Goal: Find specific page/section: Find specific page/section

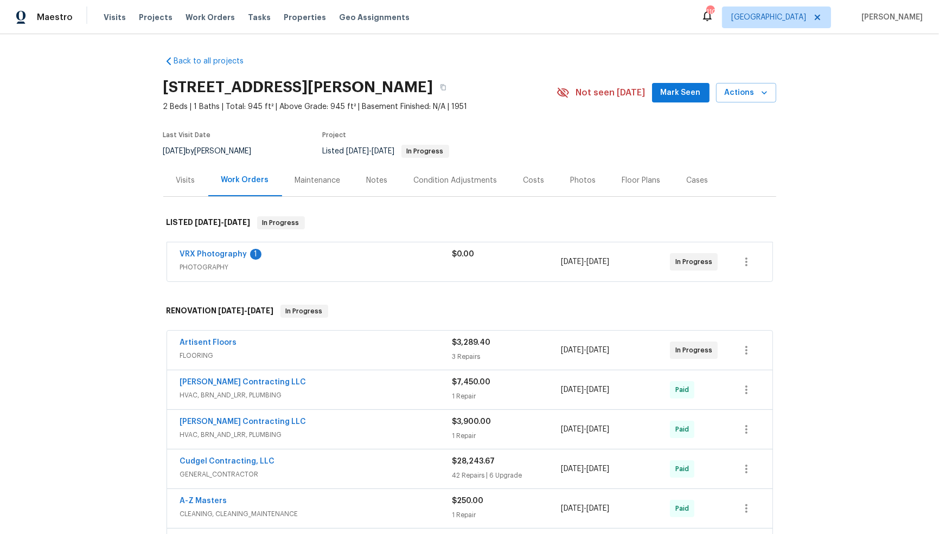
click at [189, 182] on div "Visits" at bounding box center [185, 180] width 19 height 11
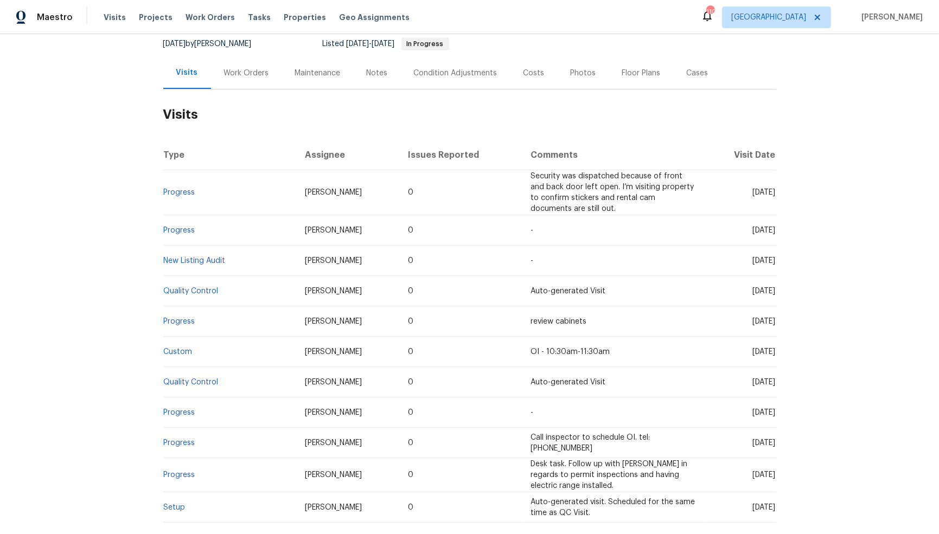
scroll to position [109, 0]
click at [212, 259] on link "New Listing Audit" at bounding box center [195, 259] width 62 height 8
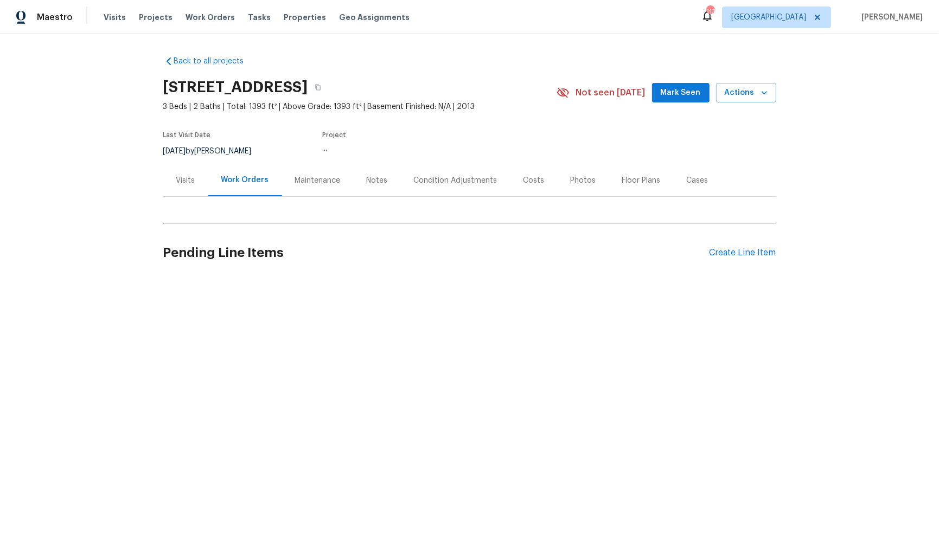
click at [787, 175] on div "Back to all projects [STREET_ADDRESS] 3 Beds | 2 Baths | Total: 1393 ft² | Abov…" at bounding box center [469, 193] width 939 height 318
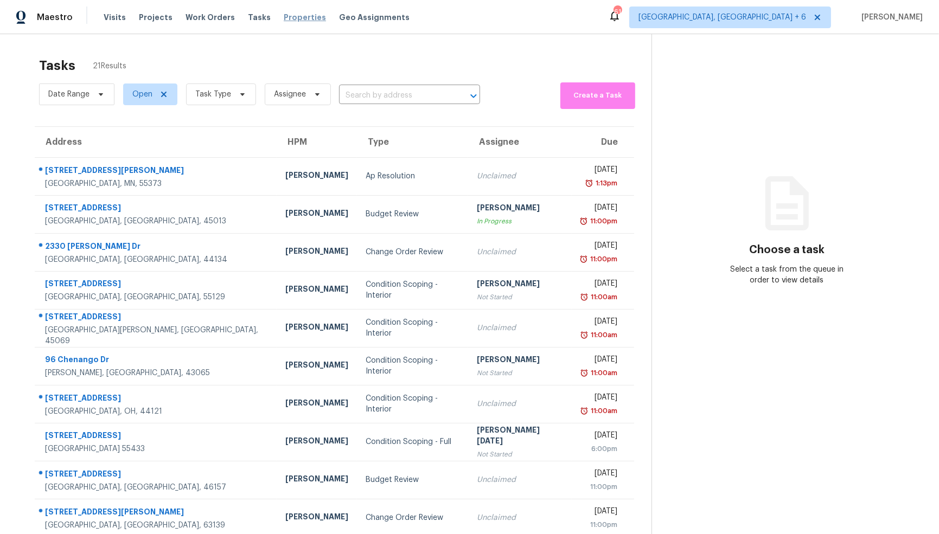
click at [296, 16] on span "Properties" at bounding box center [305, 17] width 42 height 11
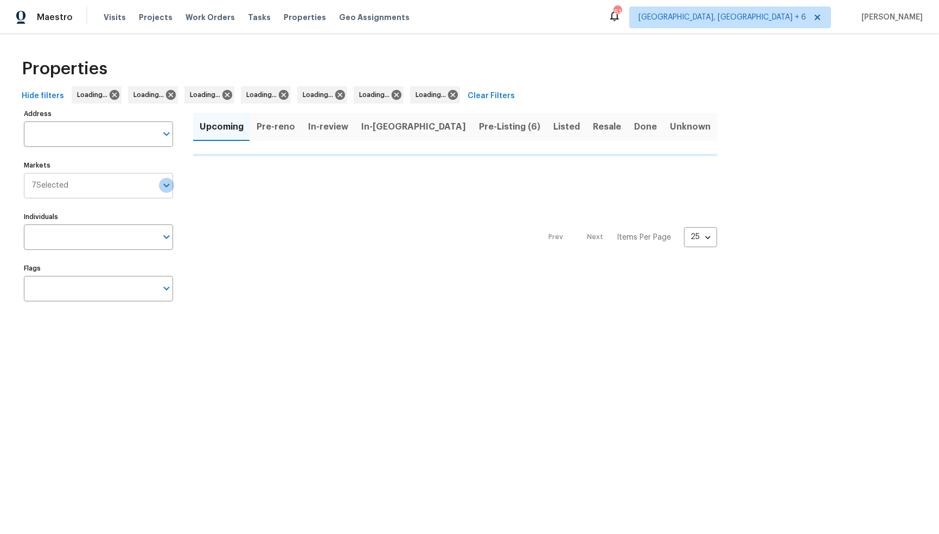
click at [168, 185] on icon "Open" at bounding box center [166, 185] width 13 height 13
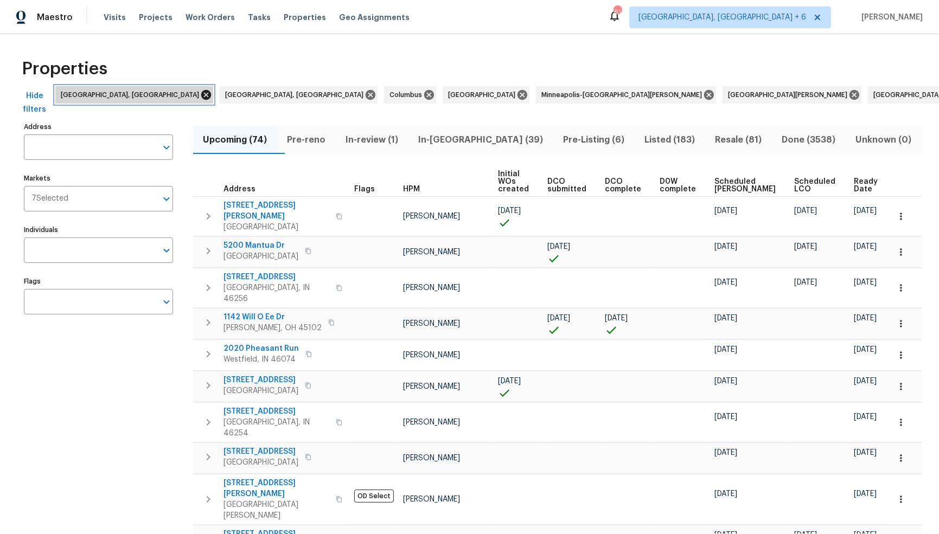
click at [200, 95] on icon at bounding box center [206, 95] width 12 height 12
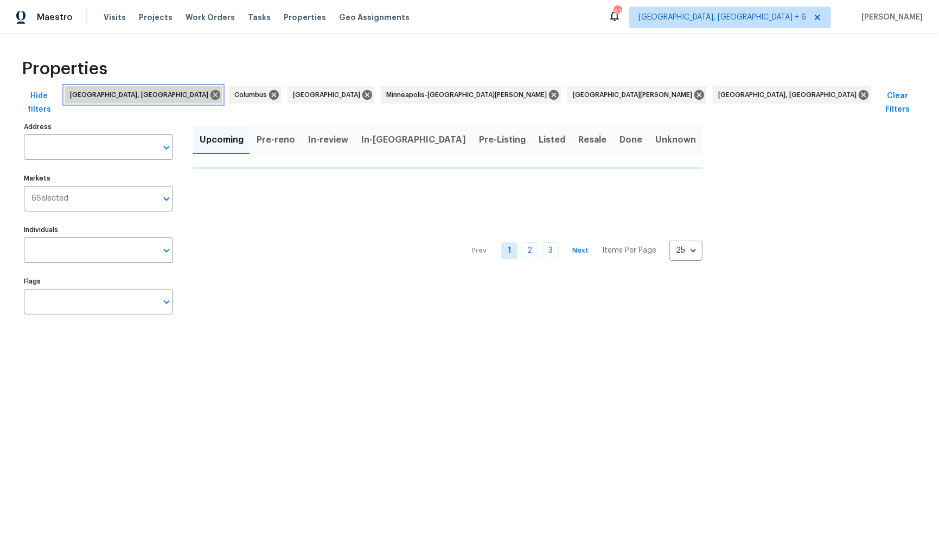
click at [209, 95] on icon at bounding box center [215, 95] width 12 height 12
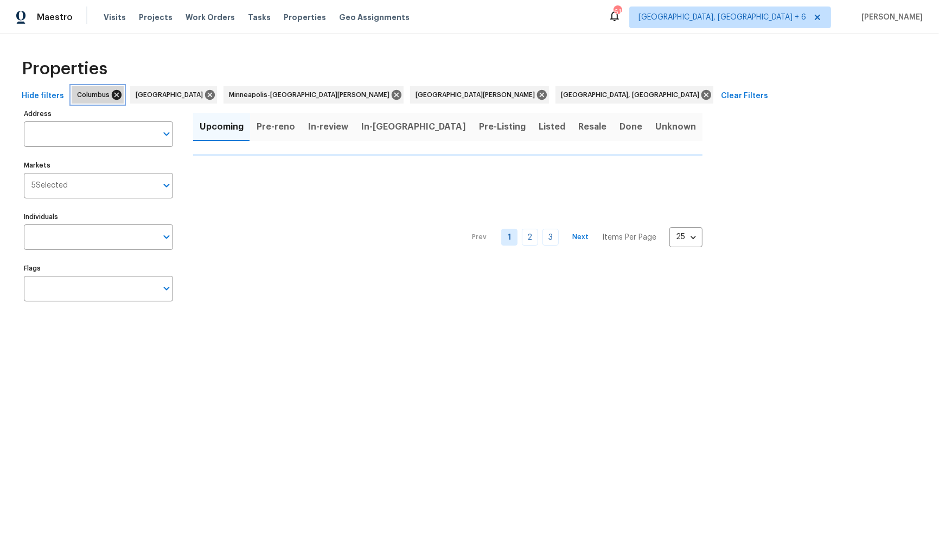
click at [112, 94] on icon at bounding box center [117, 95] width 10 height 10
click at [146, 94] on icon at bounding box center [151, 95] width 10 height 10
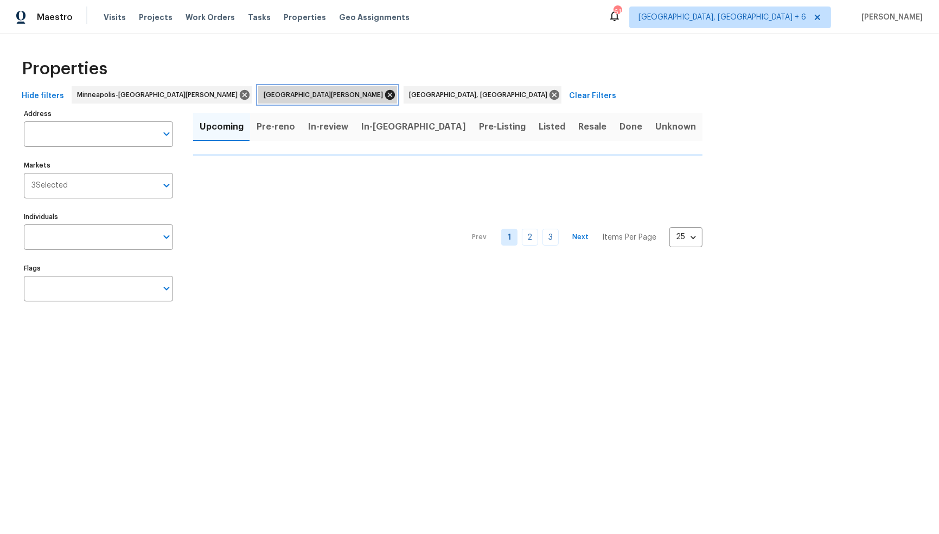
click at [385, 90] on icon at bounding box center [390, 95] width 10 height 10
click at [404, 91] on icon at bounding box center [409, 95] width 10 height 10
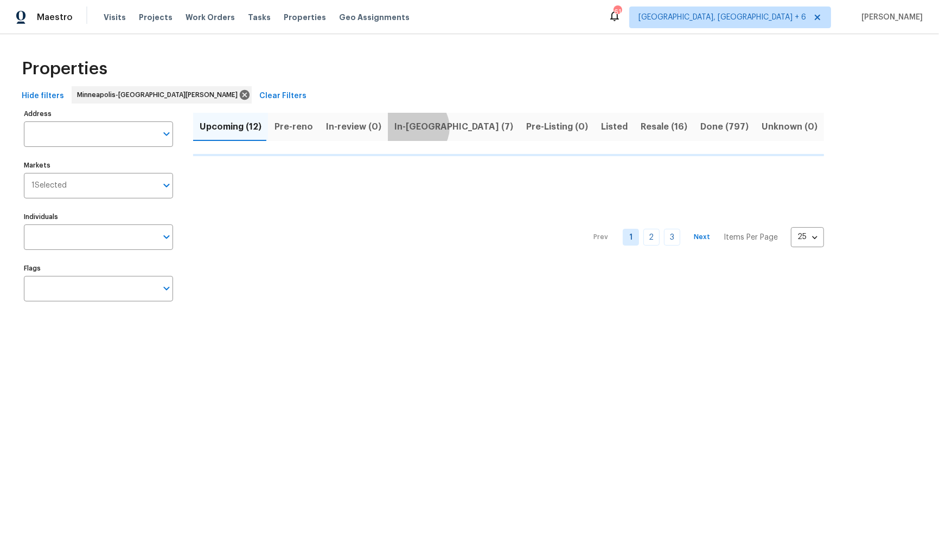
click at [411, 127] on span "In-reno (7)" at bounding box center [453, 126] width 119 height 15
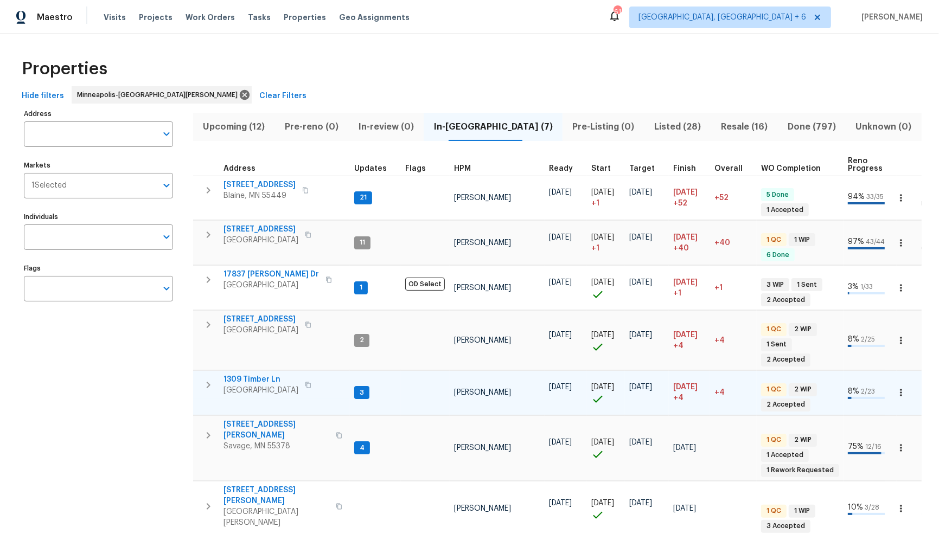
scroll to position [11, 0]
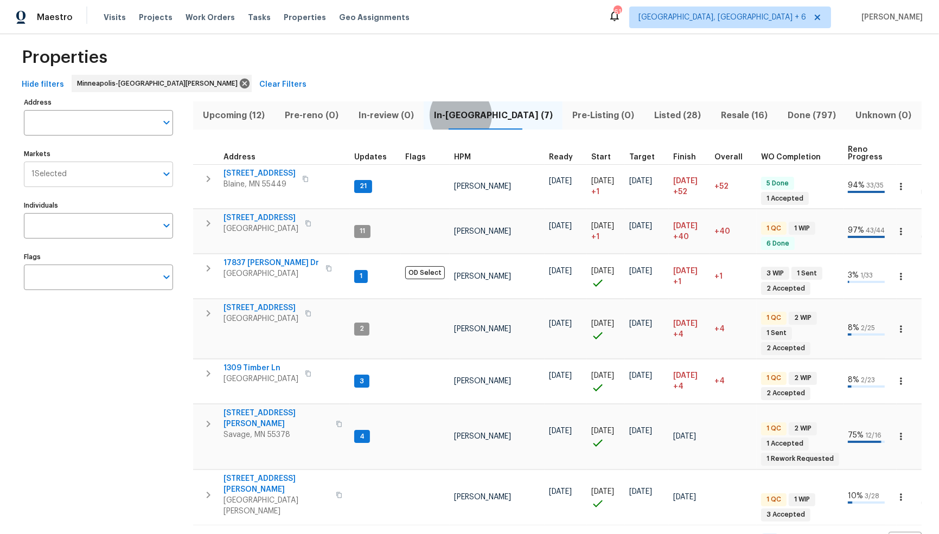
click at [165, 176] on icon "Open" at bounding box center [166, 174] width 13 height 13
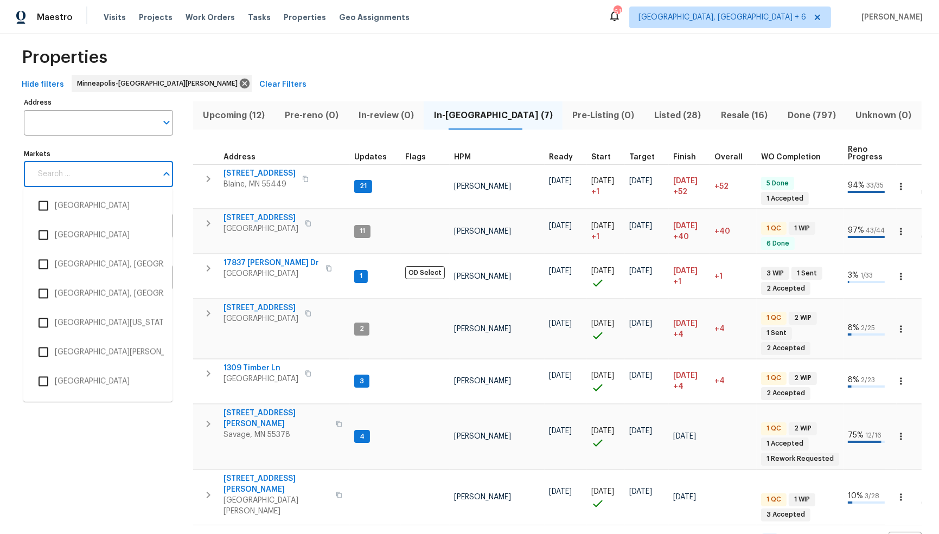
scroll to position [2092, 0]
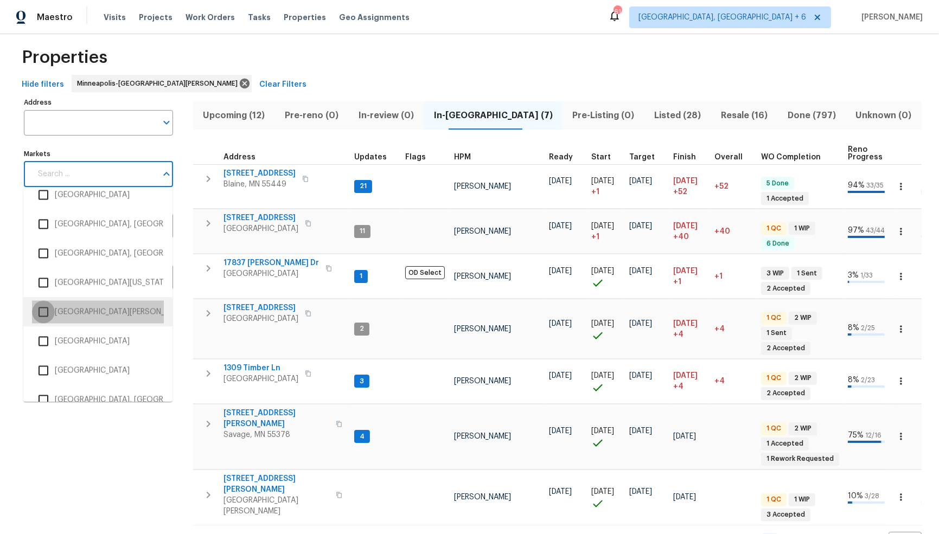
click at [46, 311] on input "checkbox" at bounding box center [43, 311] width 23 height 23
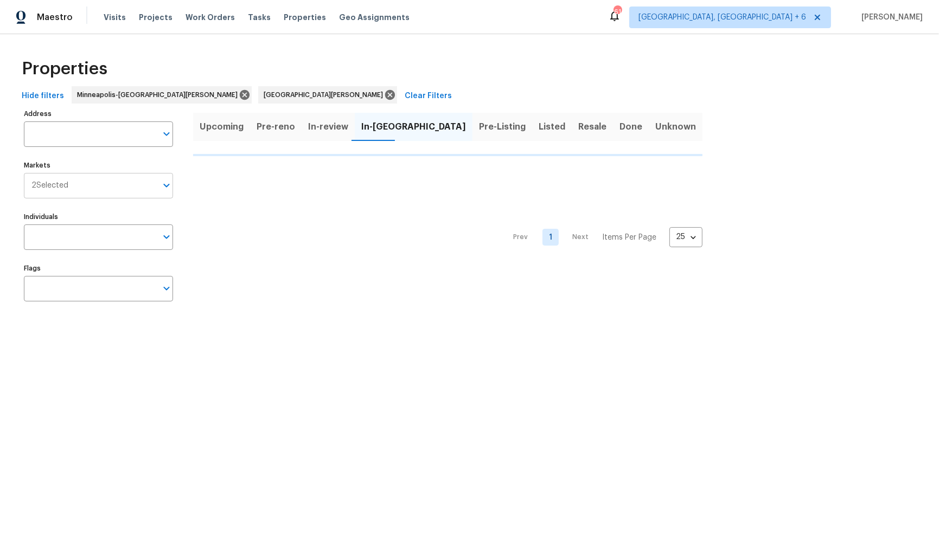
click at [164, 189] on icon "Open" at bounding box center [166, 185] width 13 height 13
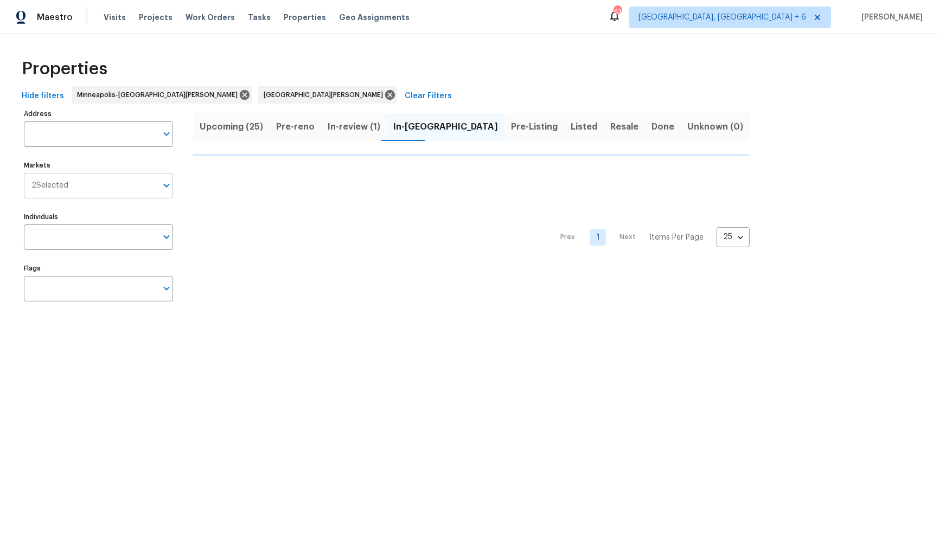
click at [167, 188] on icon "Open" at bounding box center [166, 185] width 13 height 13
click at [167, 186] on icon "Open" at bounding box center [166, 186] width 6 height 4
click at [52, 190] on div "2 Selected Markets" at bounding box center [98, 185] width 149 height 25
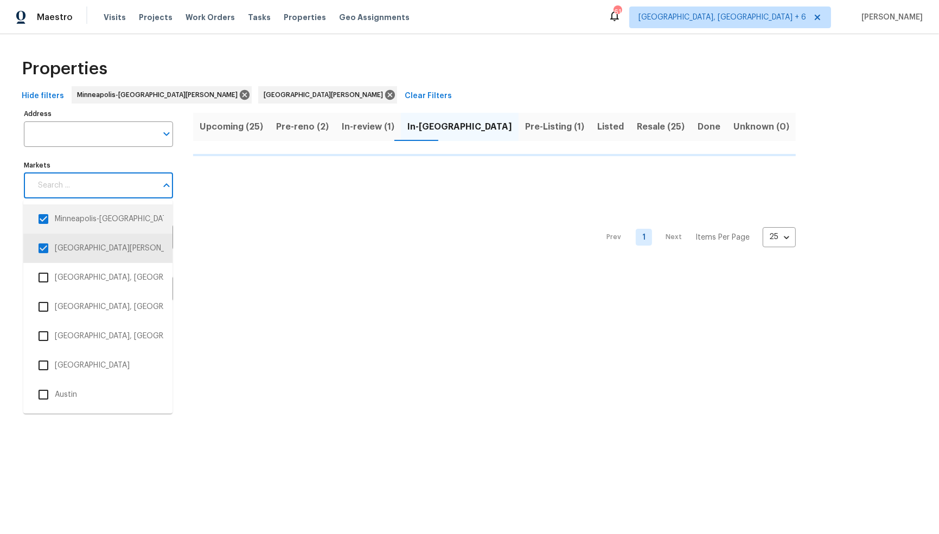
click at [41, 218] on input "checkbox" at bounding box center [43, 219] width 23 height 23
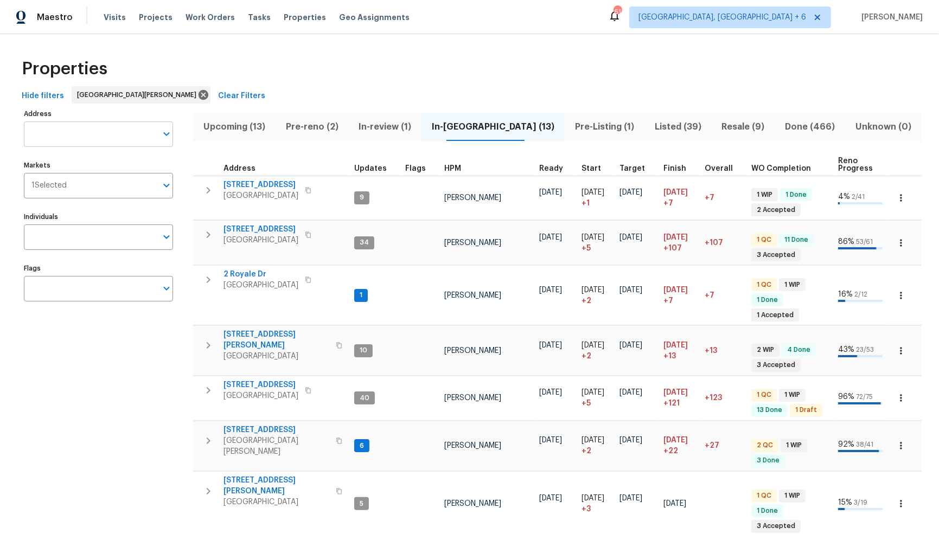
click at [92, 136] on input "Address" at bounding box center [90, 133] width 133 height 25
type input "11100 land"
click at [651, 128] on span "Listed (39)" at bounding box center [678, 126] width 54 height 15
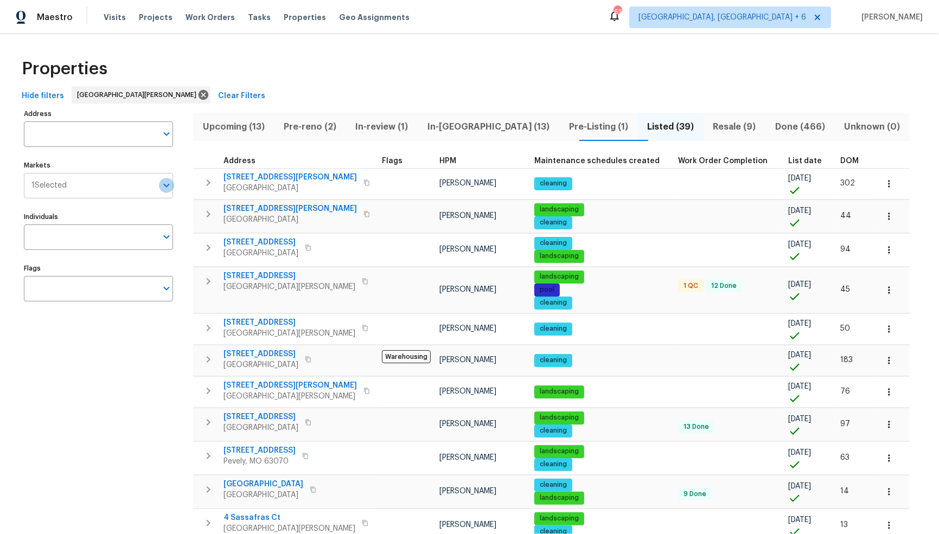
click at [165, 188] on icon "Open" at bounding box center [166, 185] width 13 height 13
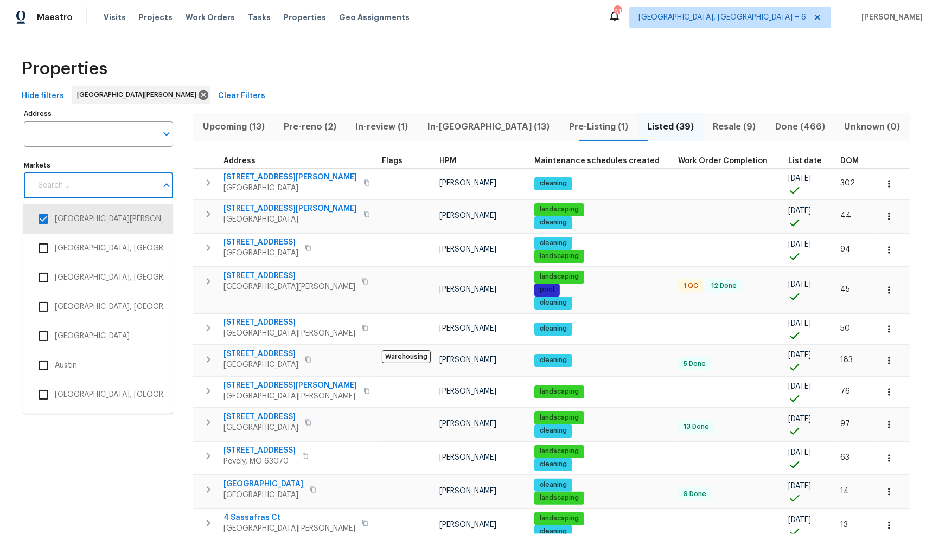
click at [165, 188] on icon "Close" at bounding box center [166, 185] width 13 height 13
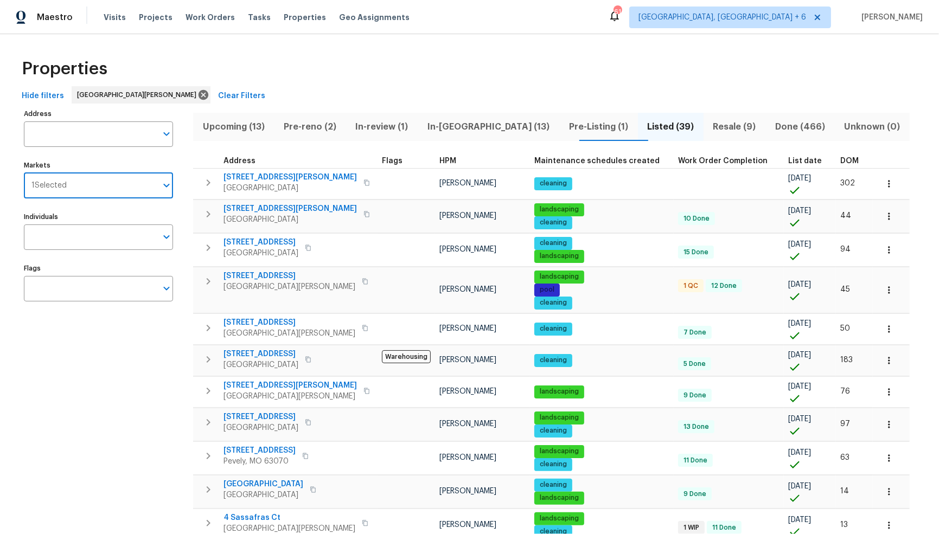
click at [840, 158] on div "DOM" at bounding box center [854, 161] width 28 height 8
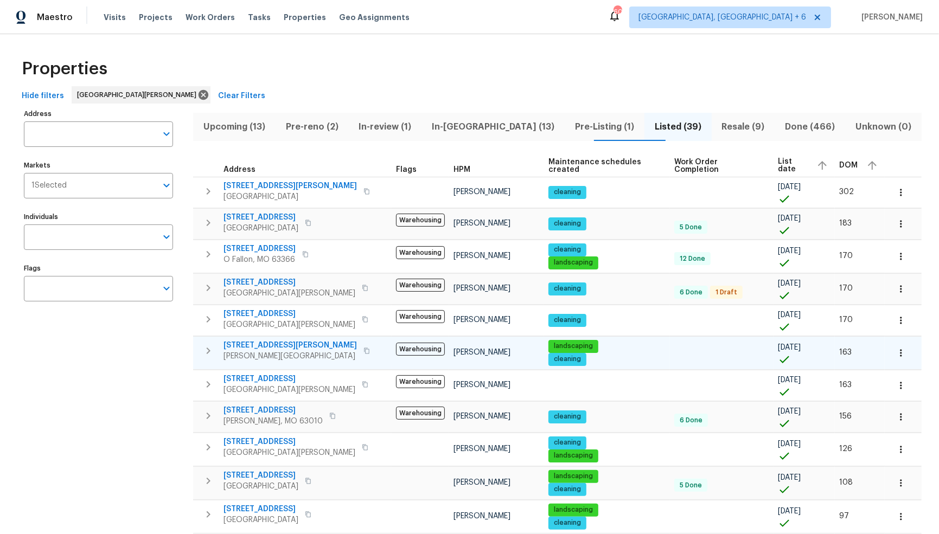
scroll to position [498, 0]
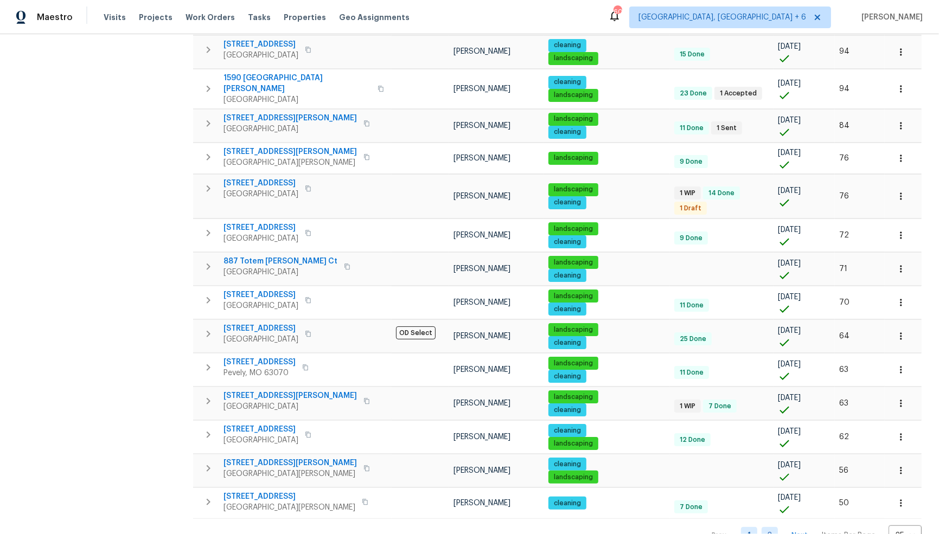
click at [761, 527] on link "2" at bounding box center [769, 535] width 16 height 17
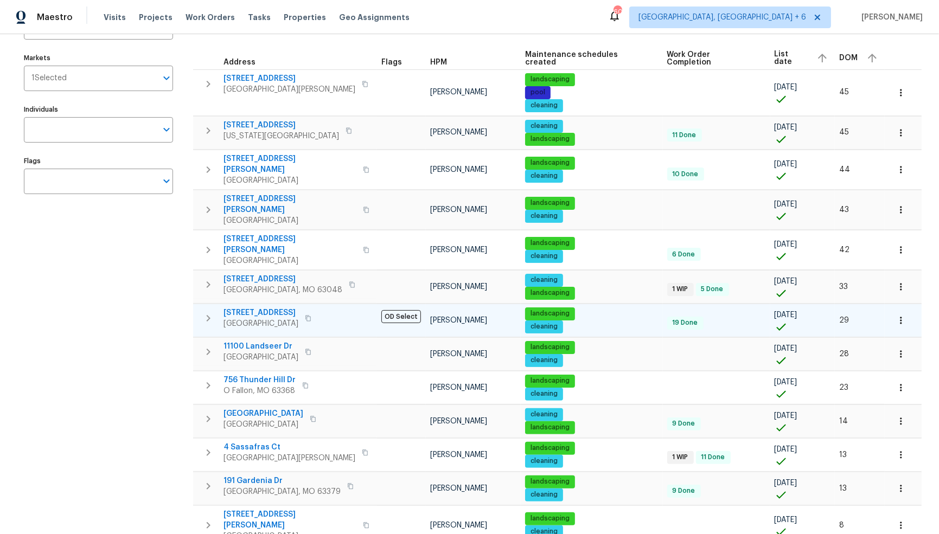
scroll to position [123, 0]
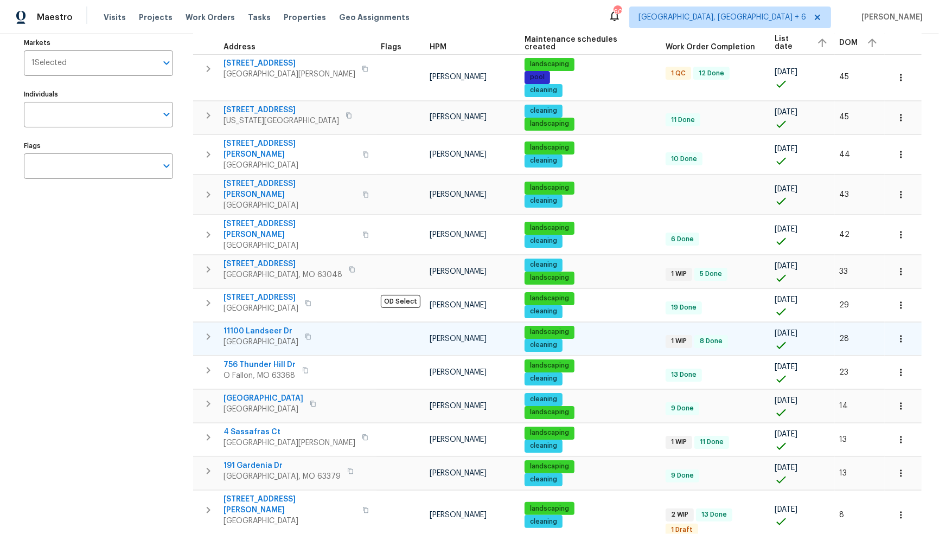
click at [271, 326] on span "11100 Landseer Dr" at bounding box center [260, 331] width 75 height 11
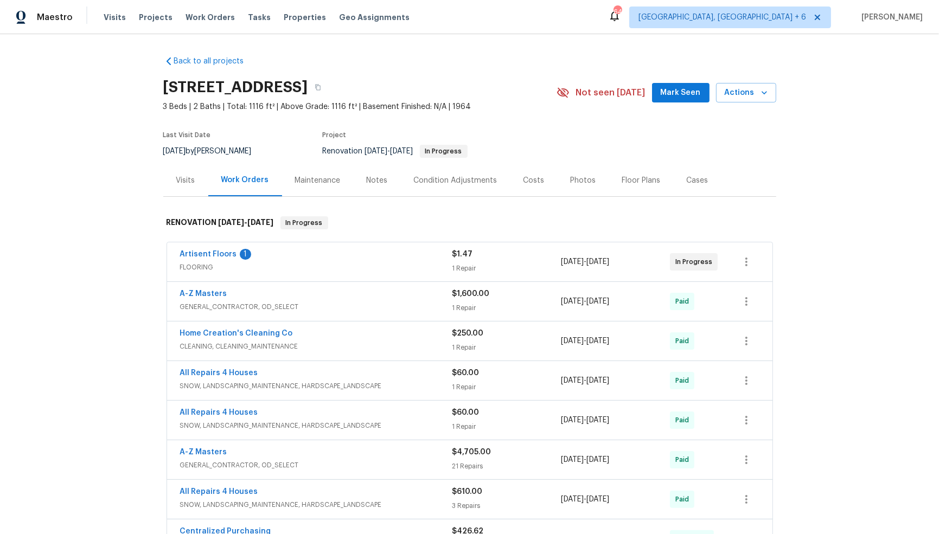
scroll to position [225, 0]
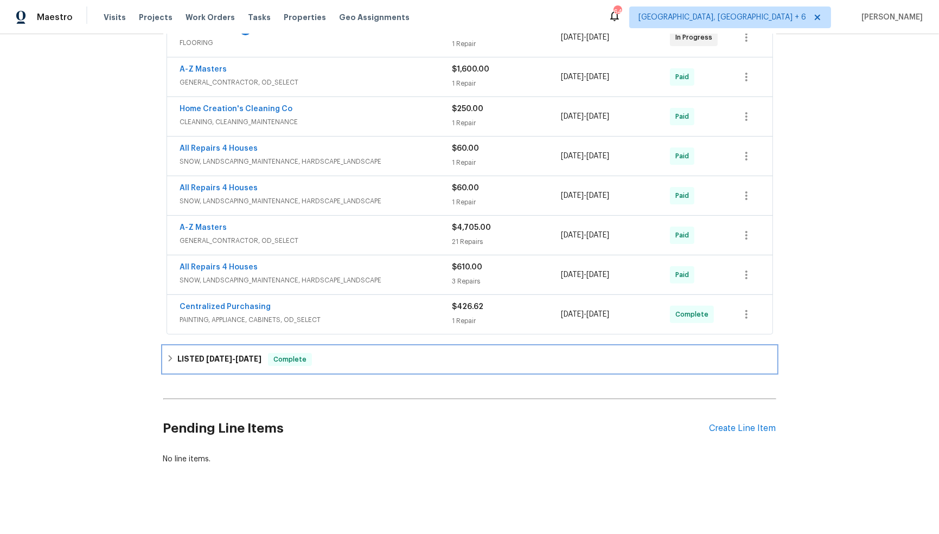
click at [172, 355] on icon at bounding box center [171, 359] width 8 height 8
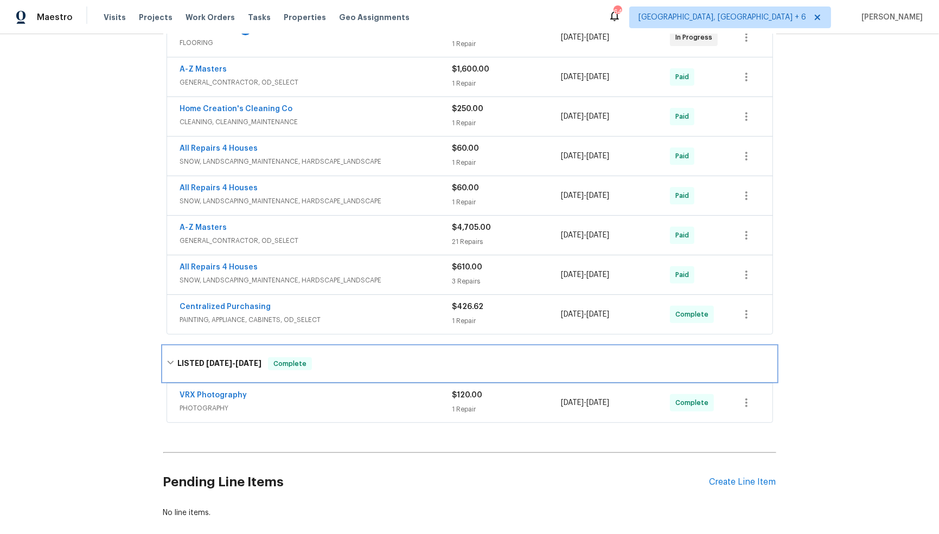
click at [172, 357] on div "LISTED [DATE] - [DATE] Complete" at bounding box center [470, 363] width 606 height 13
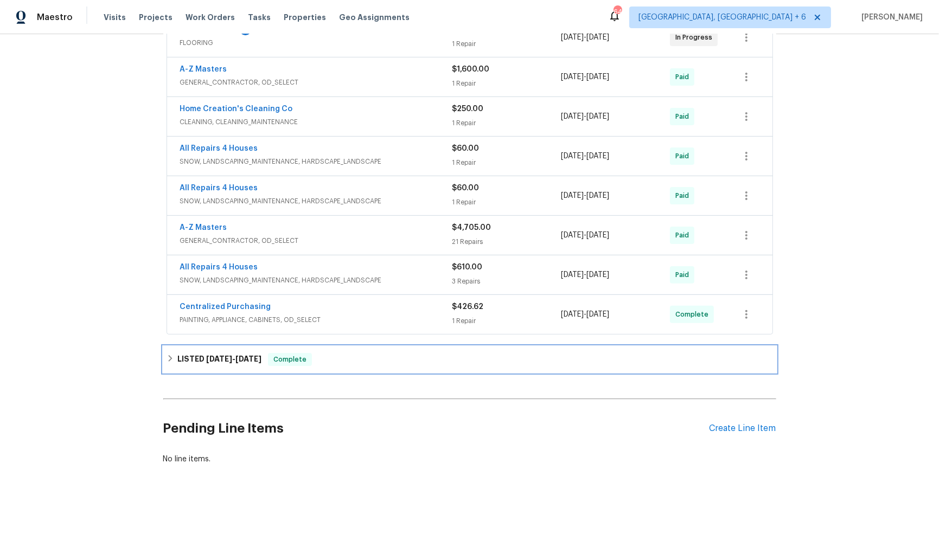
scroll to position [0, 0]
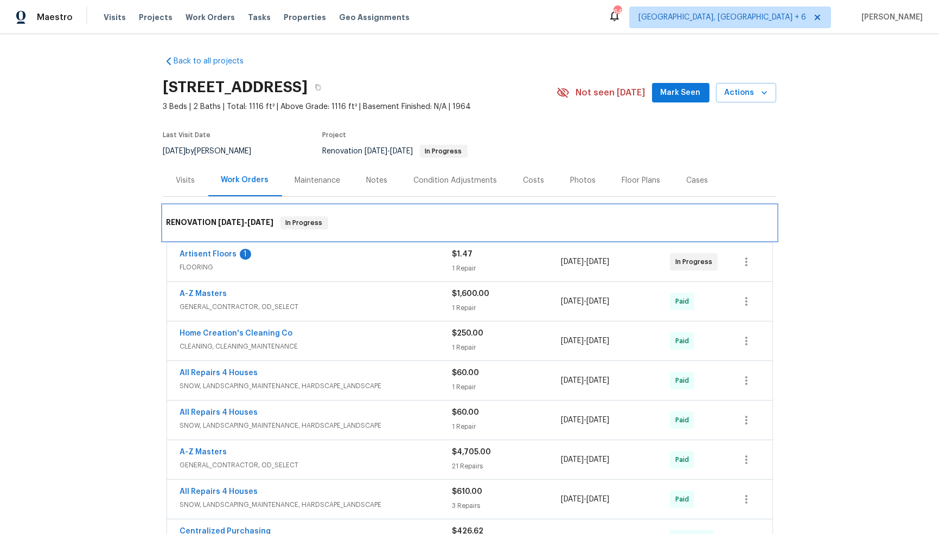
click at [164, 219] on div "RENOVATION 6/3/25 - 7/17/25 In Progress" at bounding box center [469, 223] width 613 height 35
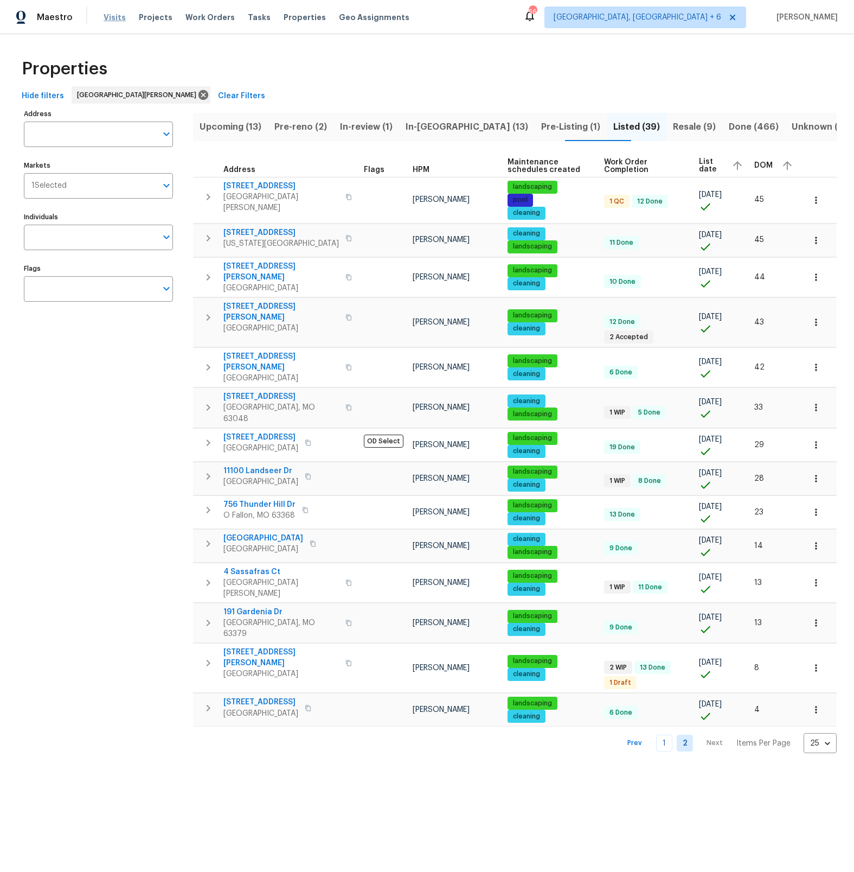
click at [110, 17] on span "Visits" at bounding box center [115, 17] width 22 height 11
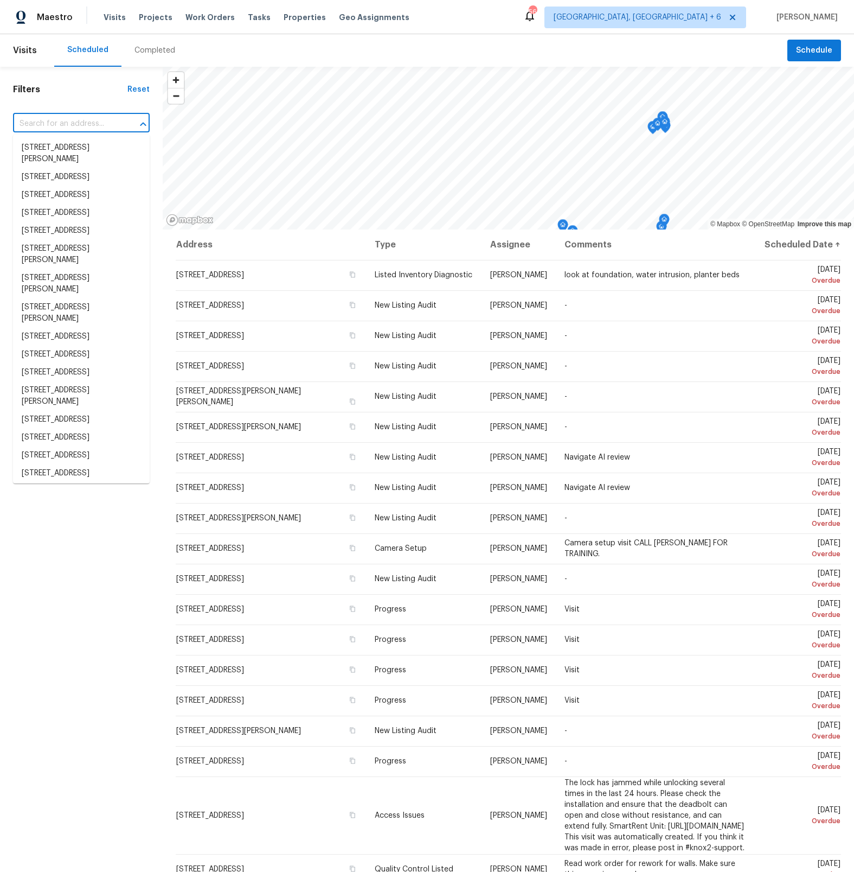
click at [99, 124] on input "text" at bounding box center [66, 124] width 106 height 17
click at [139, 49] on div "Completed" at bounding box center [155, 50] width 41 height 11
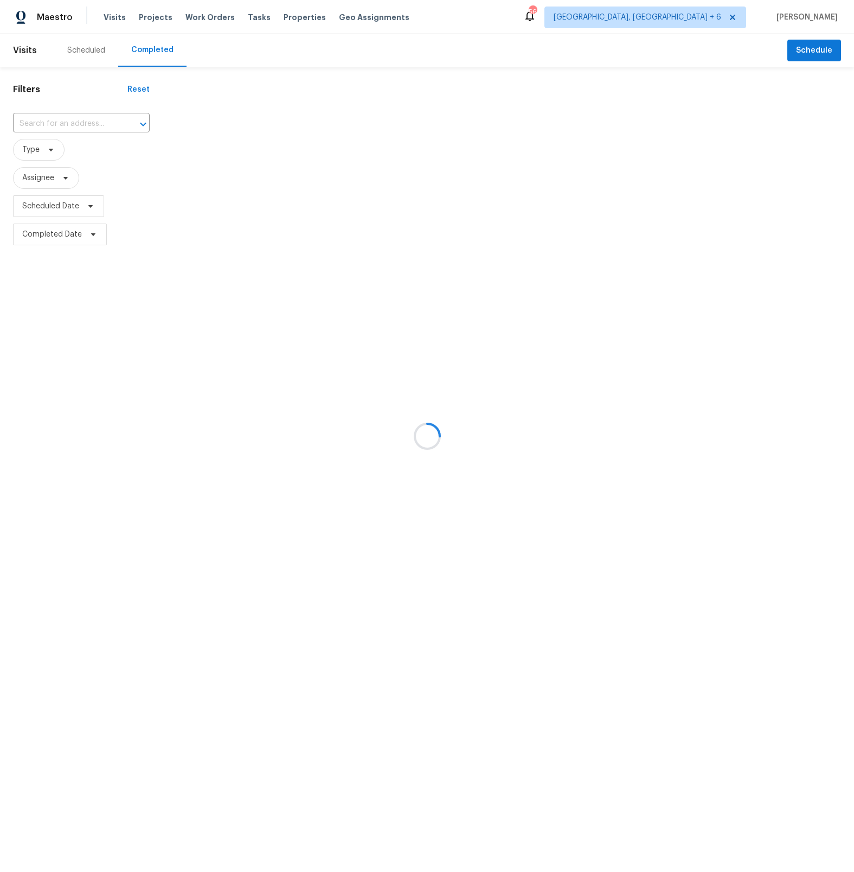
click at [293, 11] on div at bounding box center [427, 436] width 854 height 872
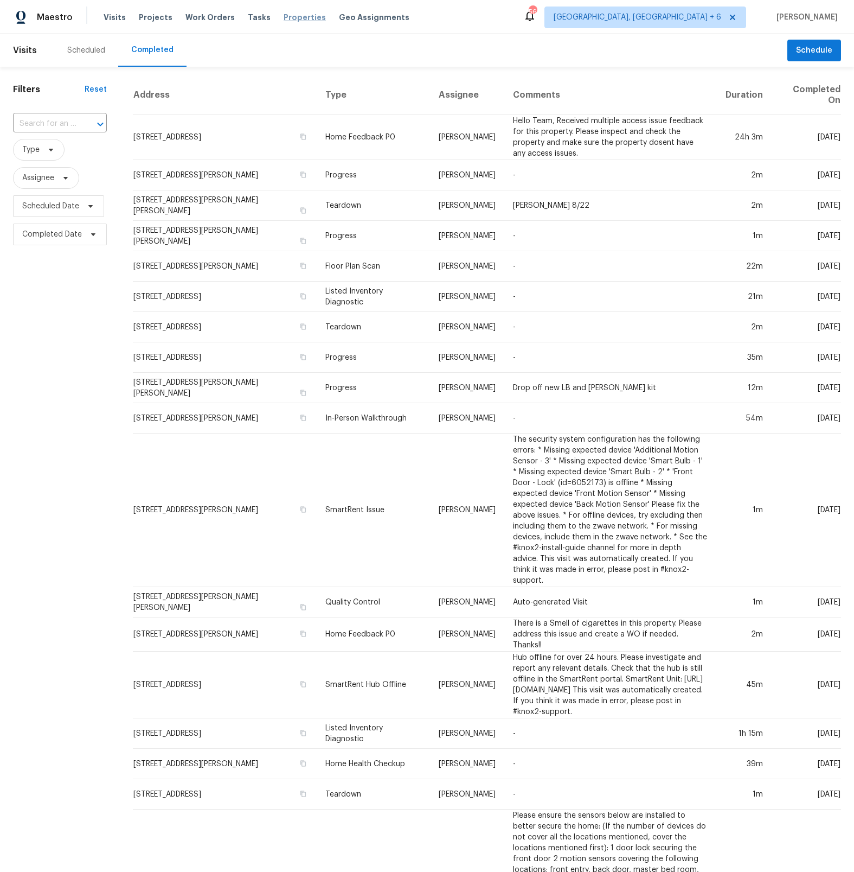
click at [294, 16] on span "Properties" at bounding box center [305, 17] width 42 height 11
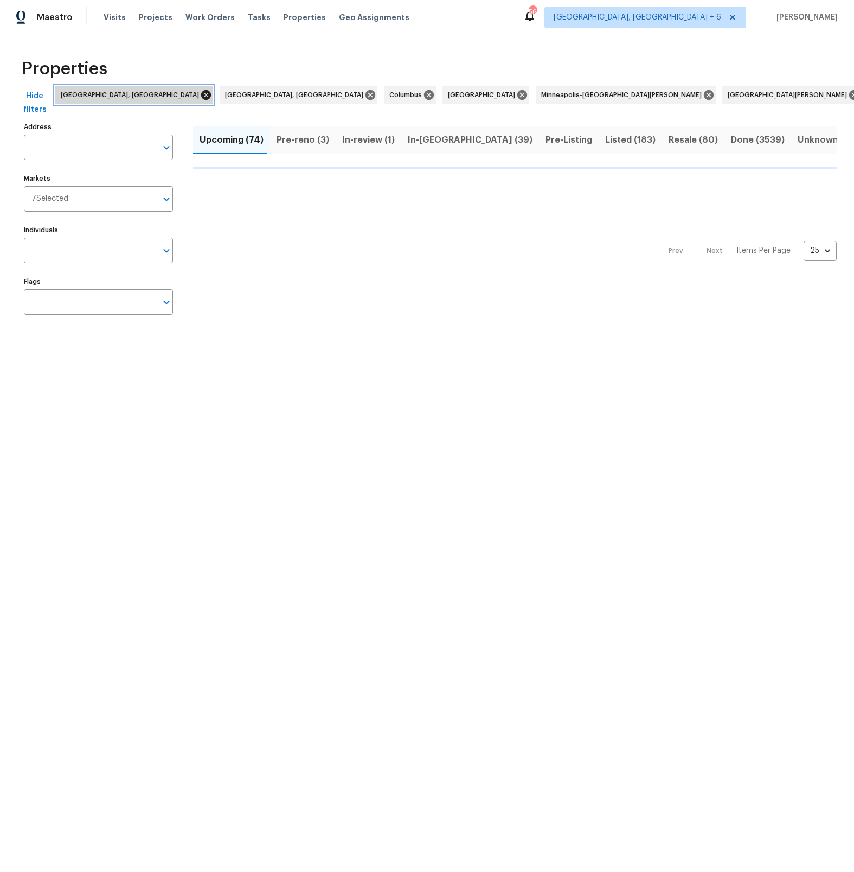
click at [201, 93] on icon at bounding box center [206, 95] width 10 height 10
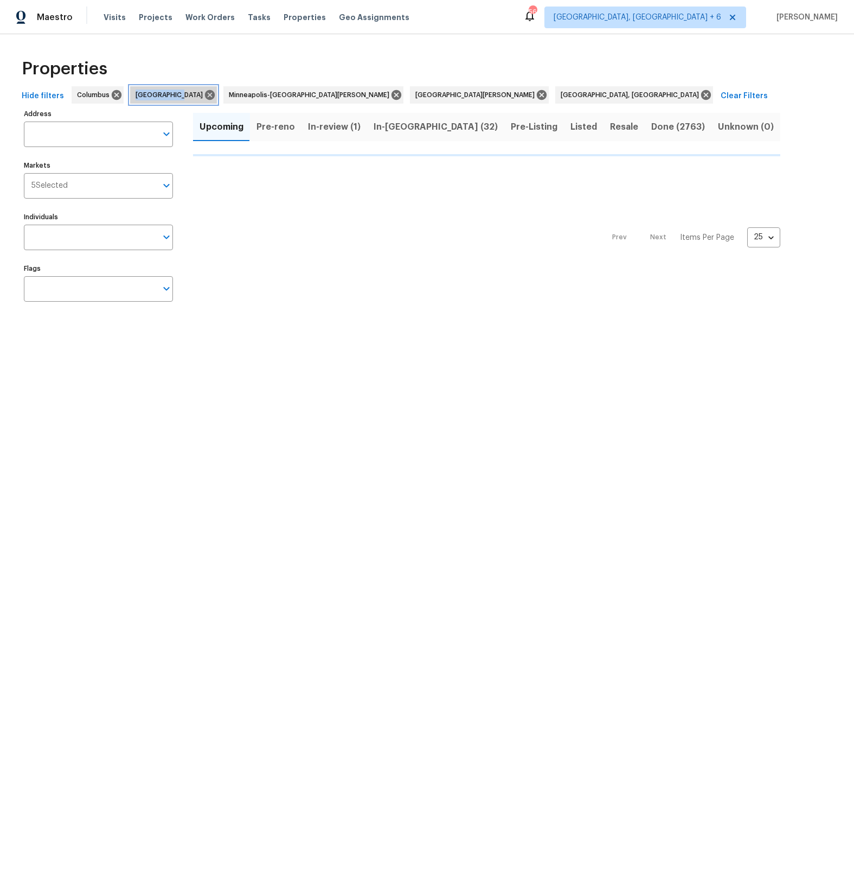
click at [130, 93] on div "Indianapolis" at bounding box center [173, 94] width 87 height 17
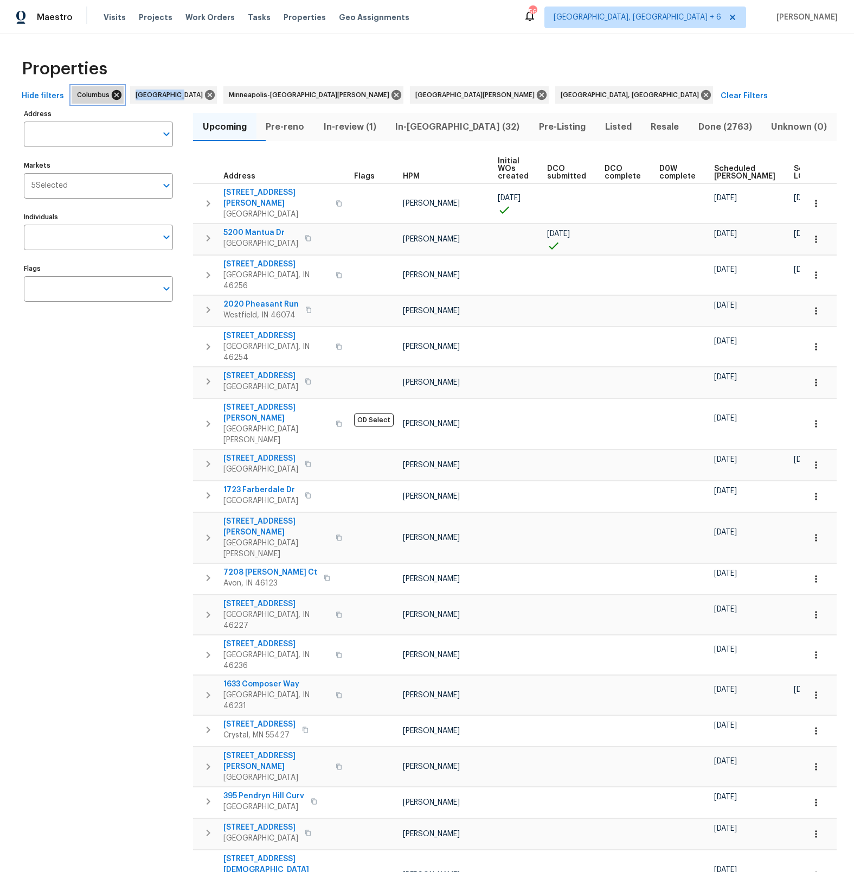
click at [112, 94] on icon at bounding box center [117, 95] width 10 height 10
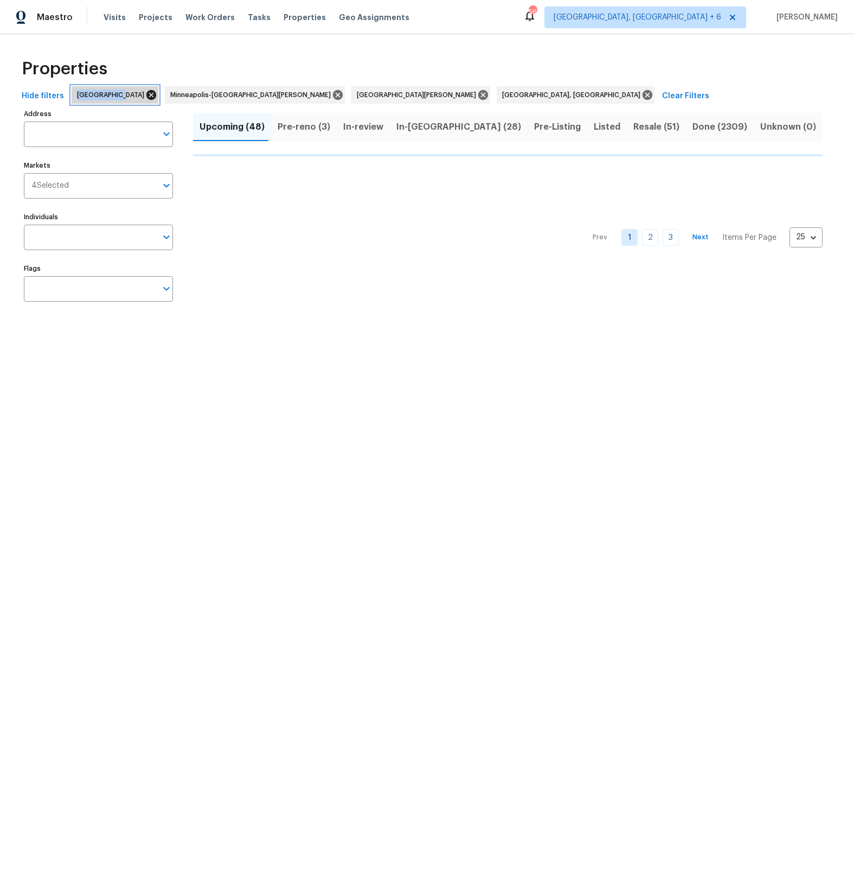
click at [146, 98] on icon at bounding box center [151, 95] width 10 height 10
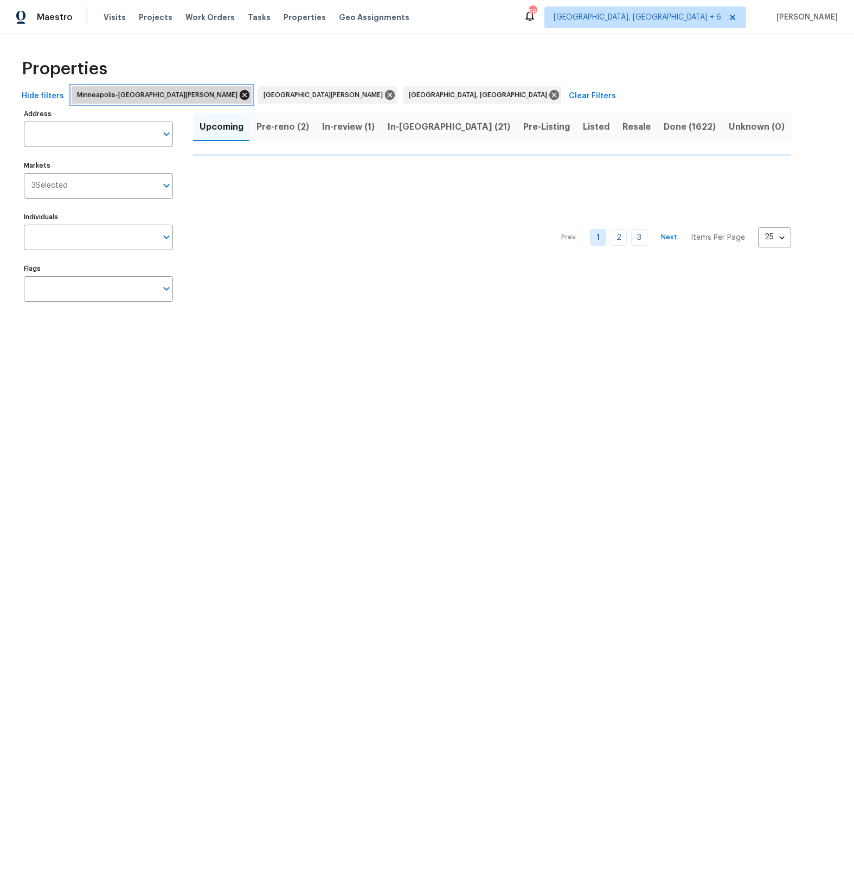
click at [239, 96] on icon at bounding box center [245, 95] width 12 height 12
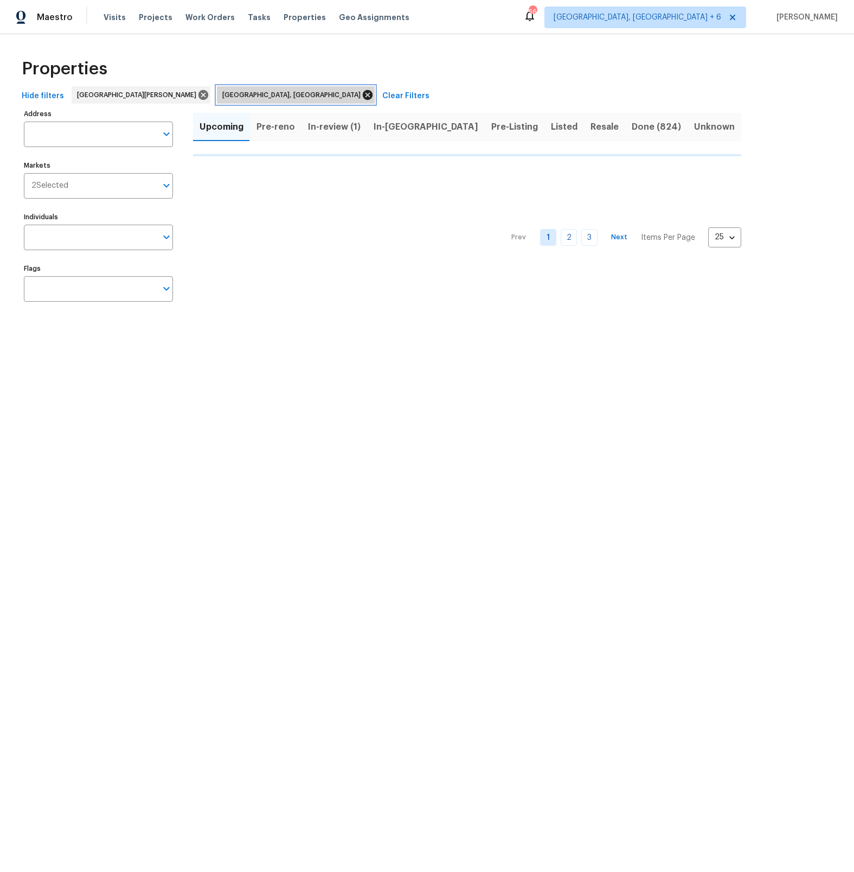
click at [362, 94] on icon at bounding box center [368, 95] width 12 height 12
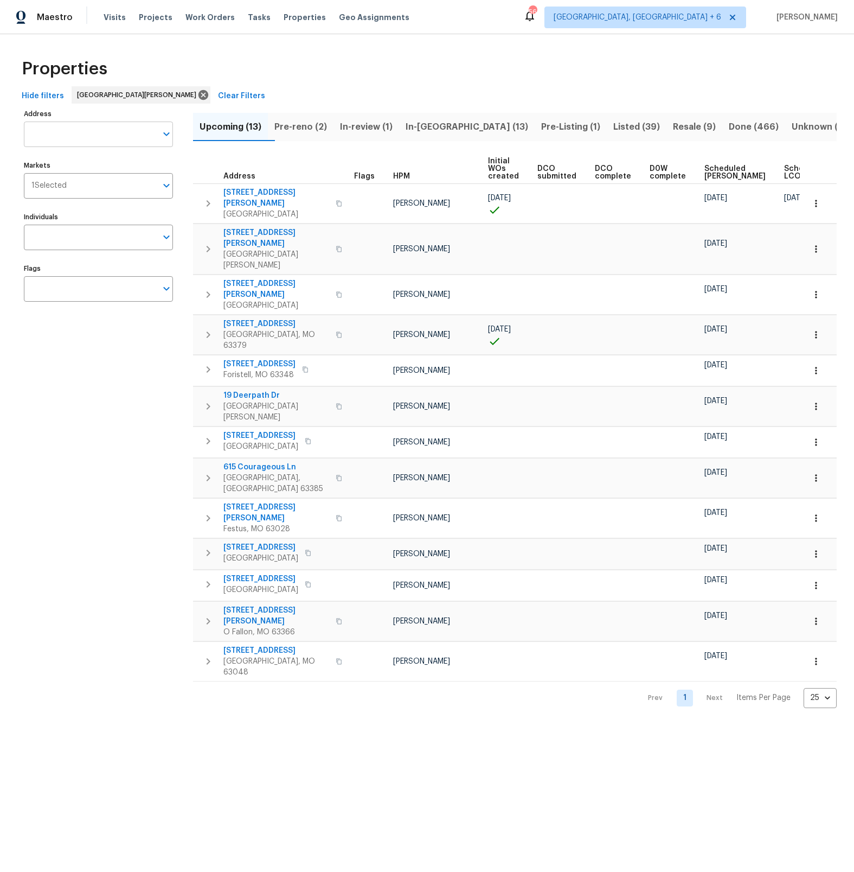
click at [92, 136] on input "Address" at bounding box center [90, 133] width 133 height 25
type input "9121"
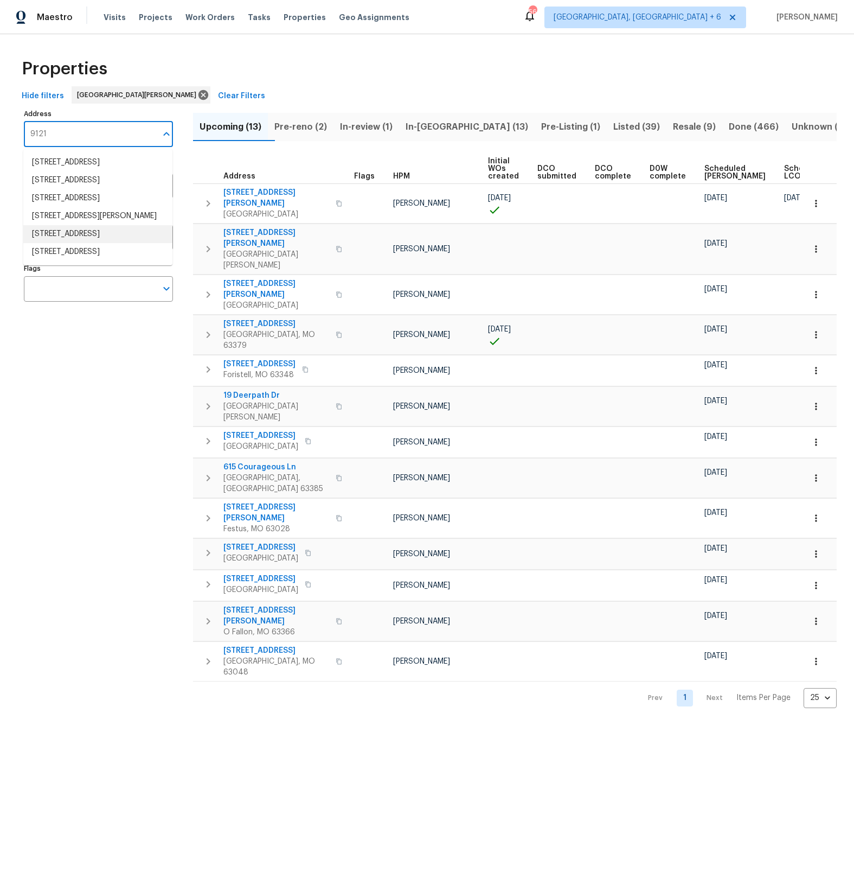
click at [81, 241] on li "9121 Niger Dr Saint Louis MO 63123" at bounding box center [97, 234] width 149 height 18
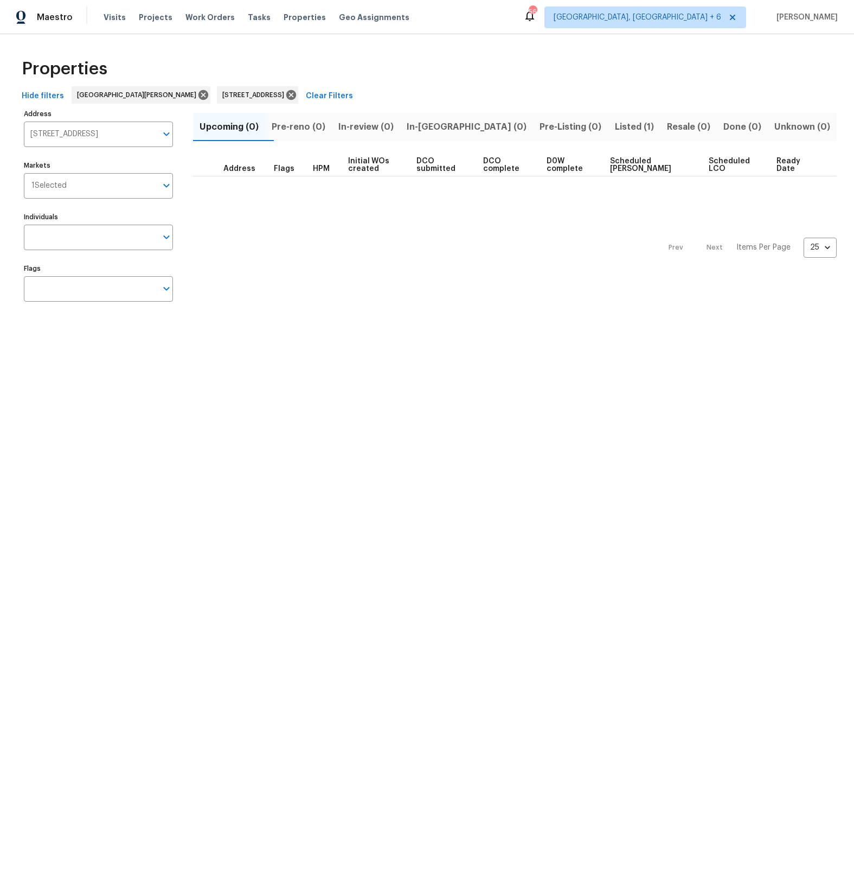
click at [615, 130] on span "Listed (1)" at bounding box center [634, 126] width 39 height 15
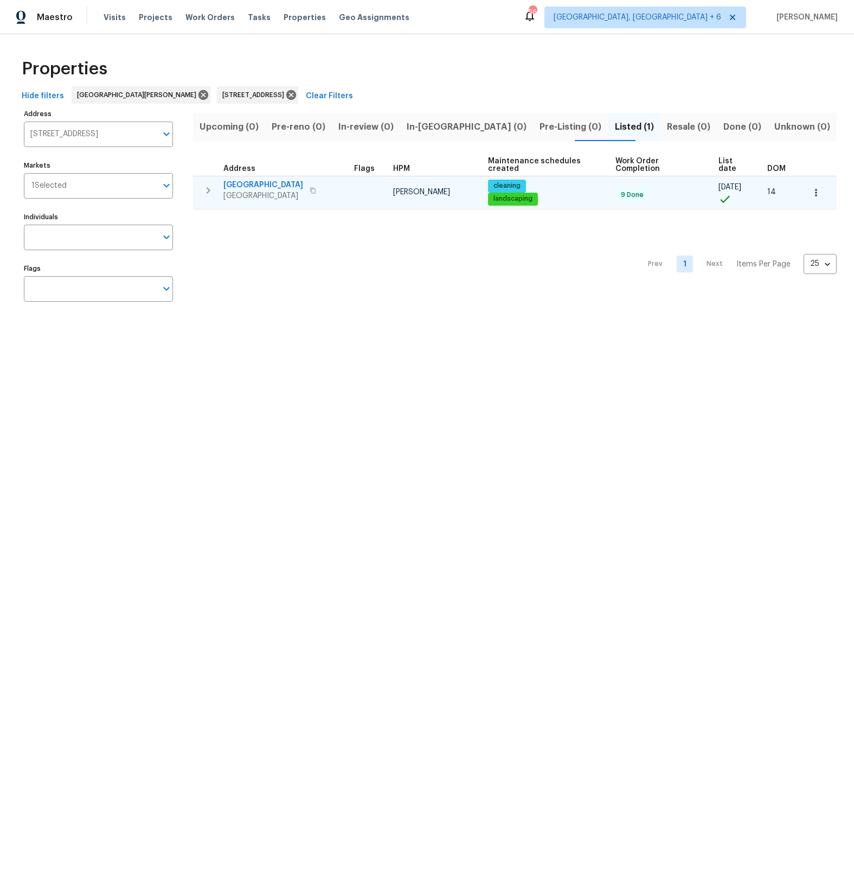
click at [247, 184] on span "9121 Niger Dr" at bounding box center [263, 185] width 80 height 11
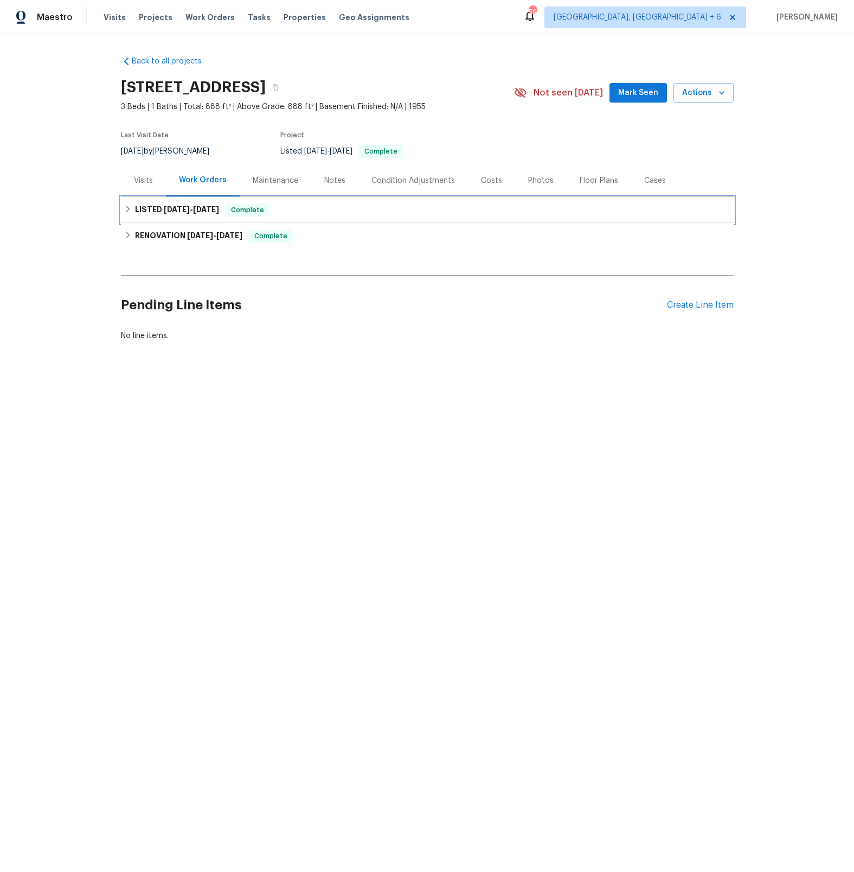
click at [132, 210] on div "LISTED [DATE] - [DATE] Complete" at bounding box center [427, 209] width 606 height 13
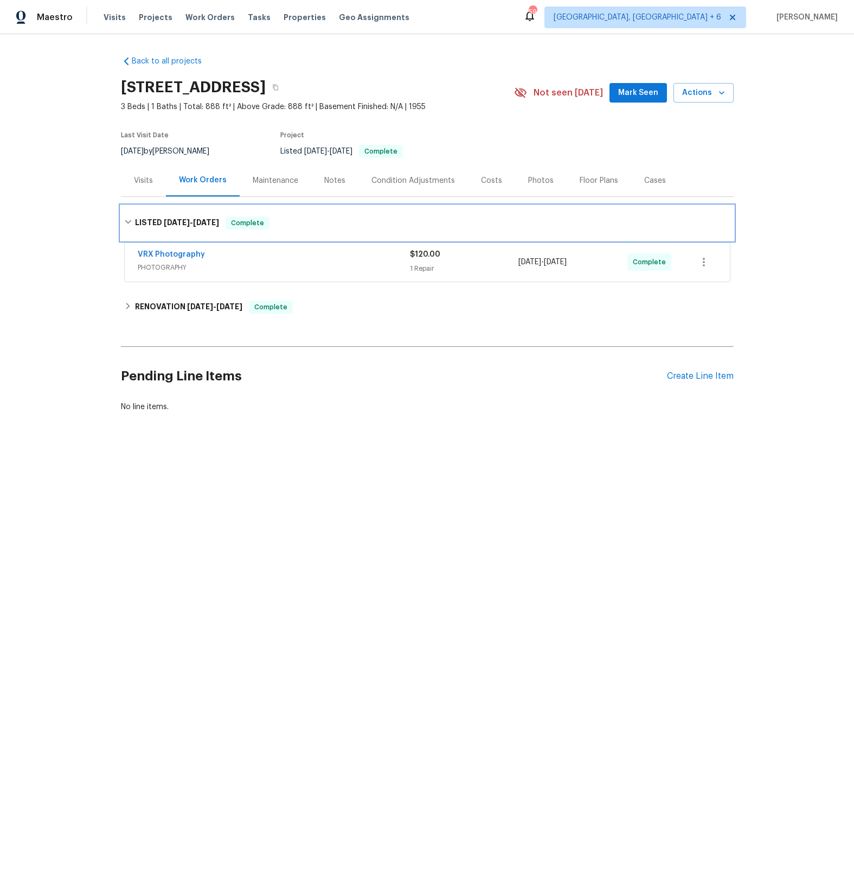
click at [132, 211] on div "LISTED [DATE] - [DATE] Complete" at bounding box center [427, 223] width 613 height 35
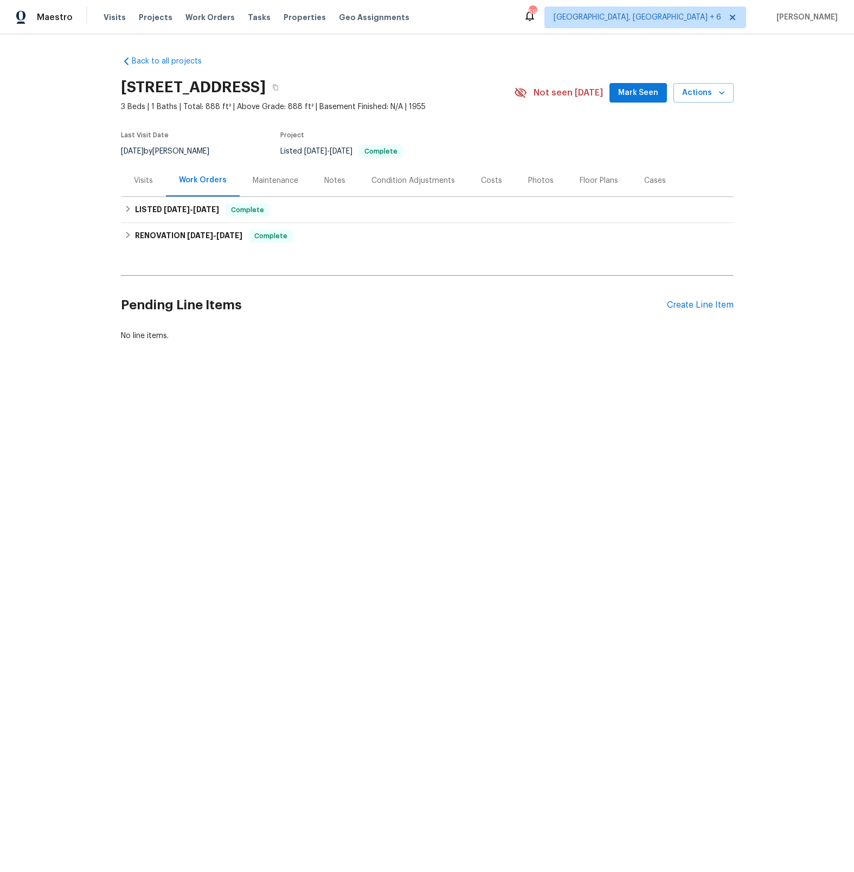
click at [143, 182] on div "Visits" at bounding box center [143, 180] width 19 height 11
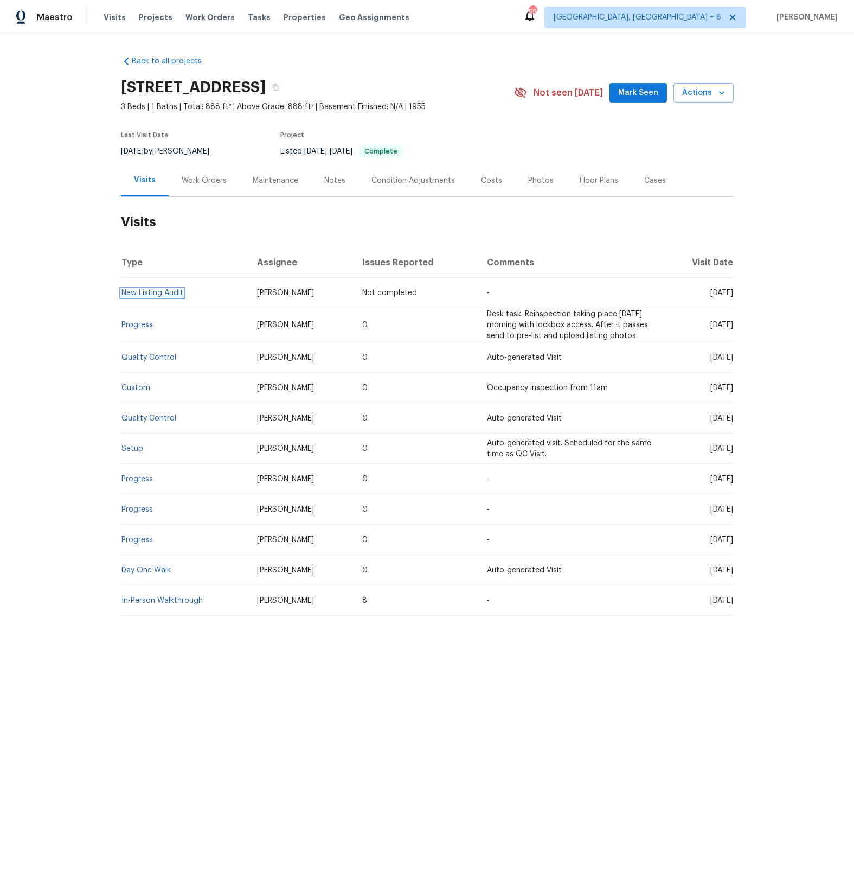
click at [172, 295] on link "New Listing Audit" at bounding box center [152, 293] width 62 height 8
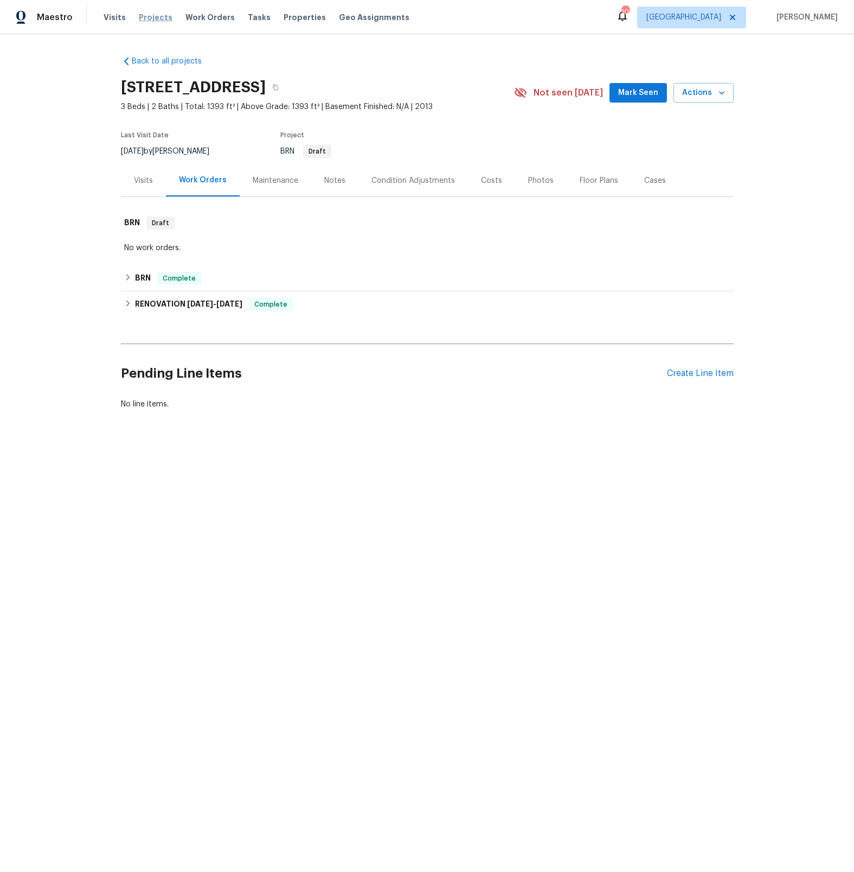
click at [155, 20] on span "Projects" at bounding box center [156, 17] width 34 height 11
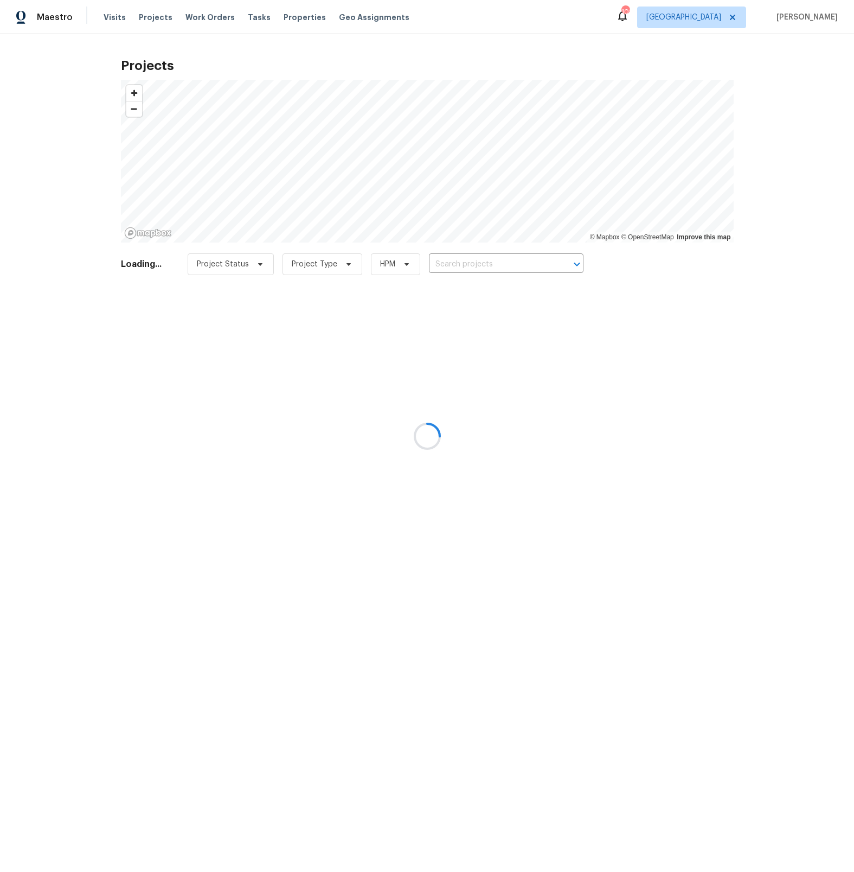
click at [458, 260] on div at bounding box center [427, 436] width 854 height 872
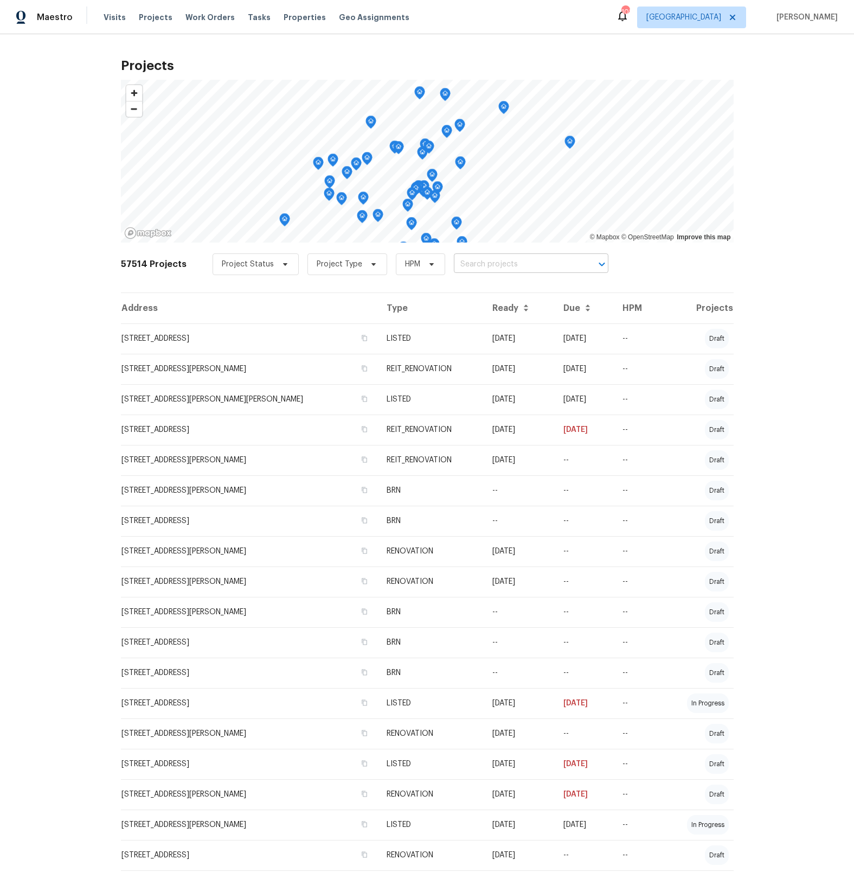
click at [458, 261] on input "text" at bounding box center [516, 264] width 124 height 17
type input "1"
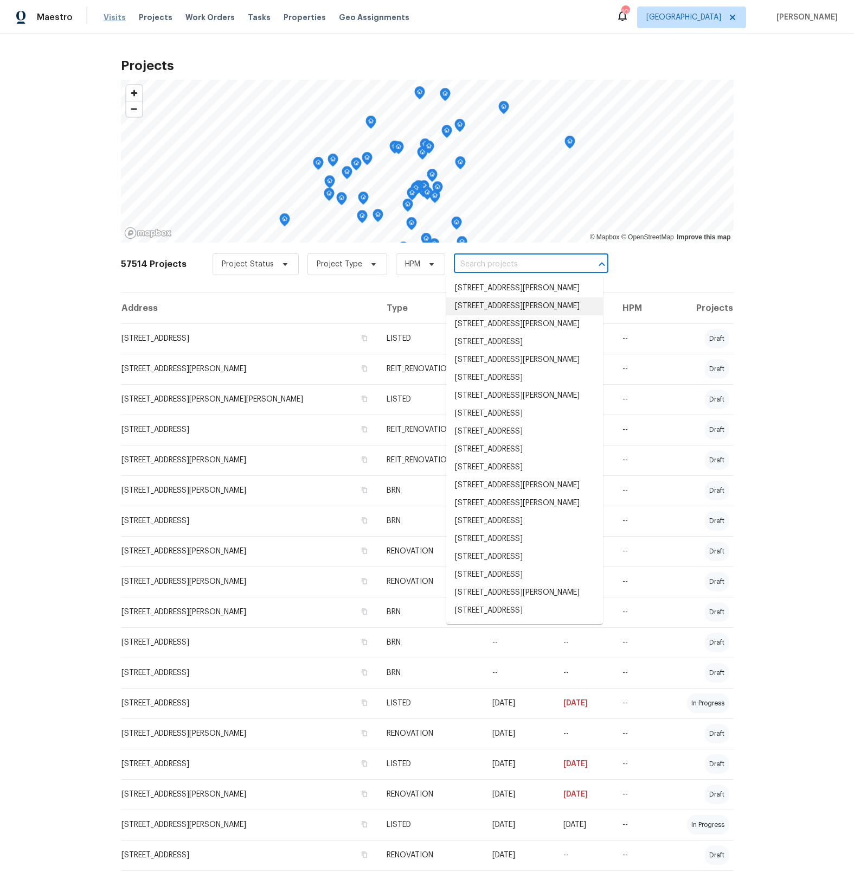
click at [110, 17] on span "Visits" at bounding box center [115, 17] width 22 height 11
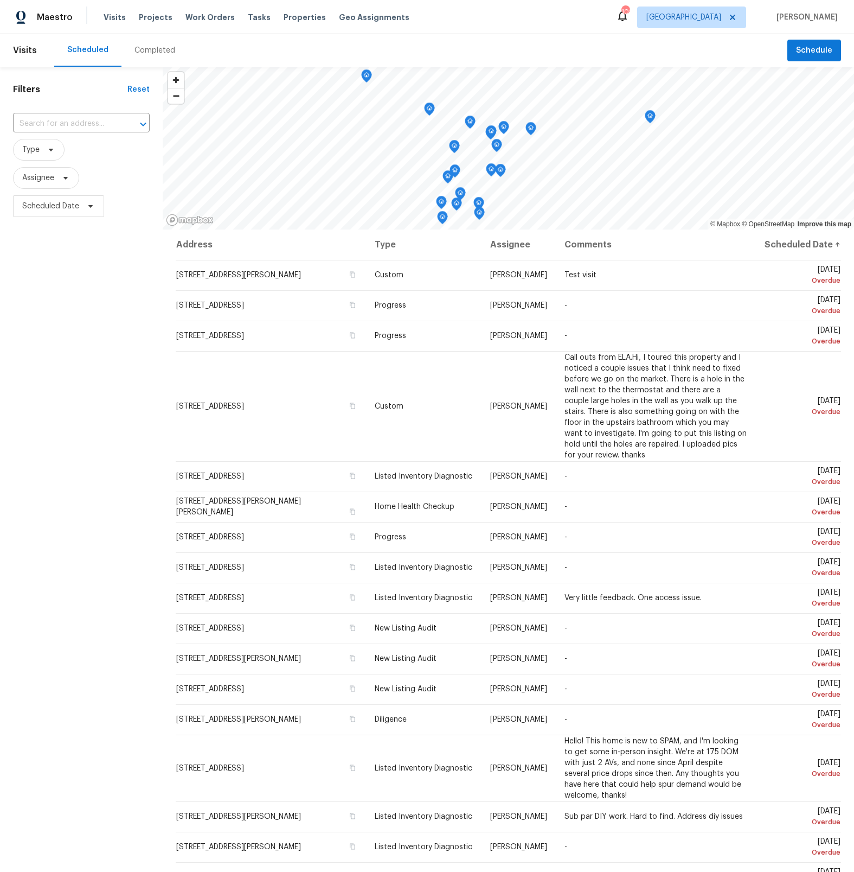
click at [142, 49] on div "Completed" at bounding box center [155, 50] width 41 height 11
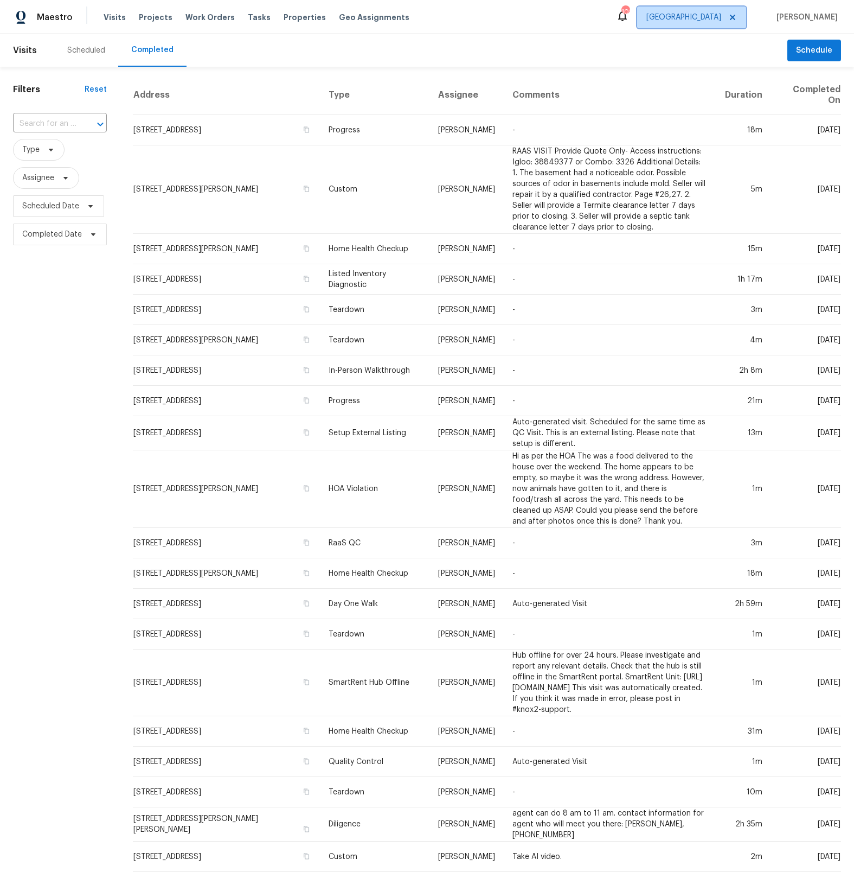
click at [709, 17] on span "[GEOGRAPHIC_DATA]" at bounding box center [683, 17] width 75 height 11
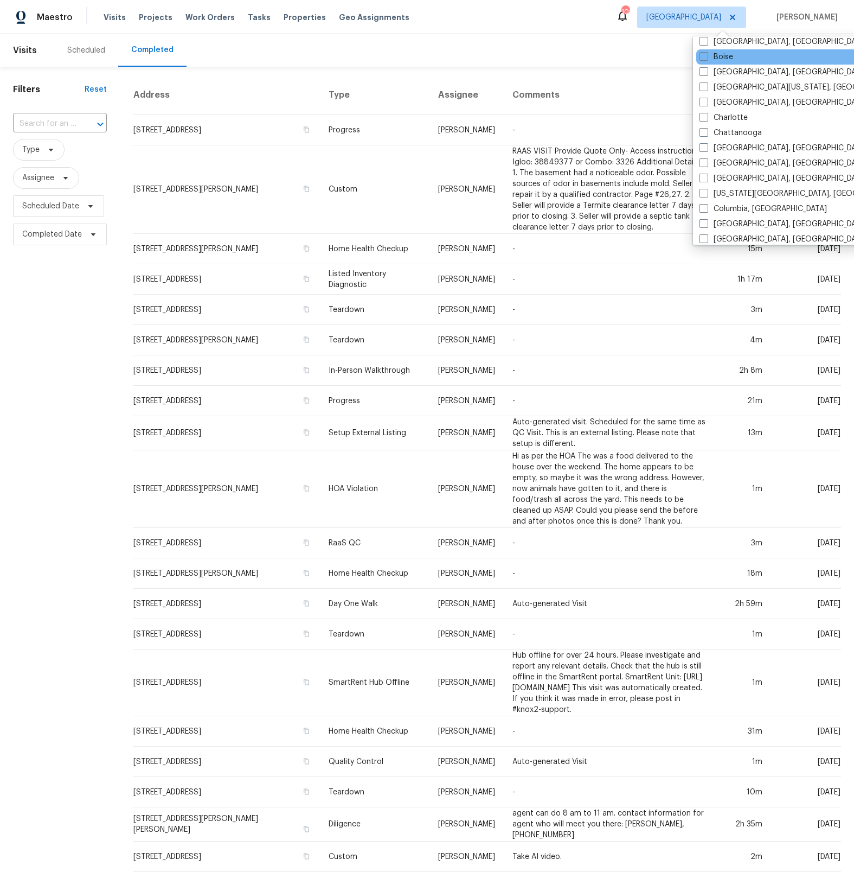
scroll to position [86, 0]
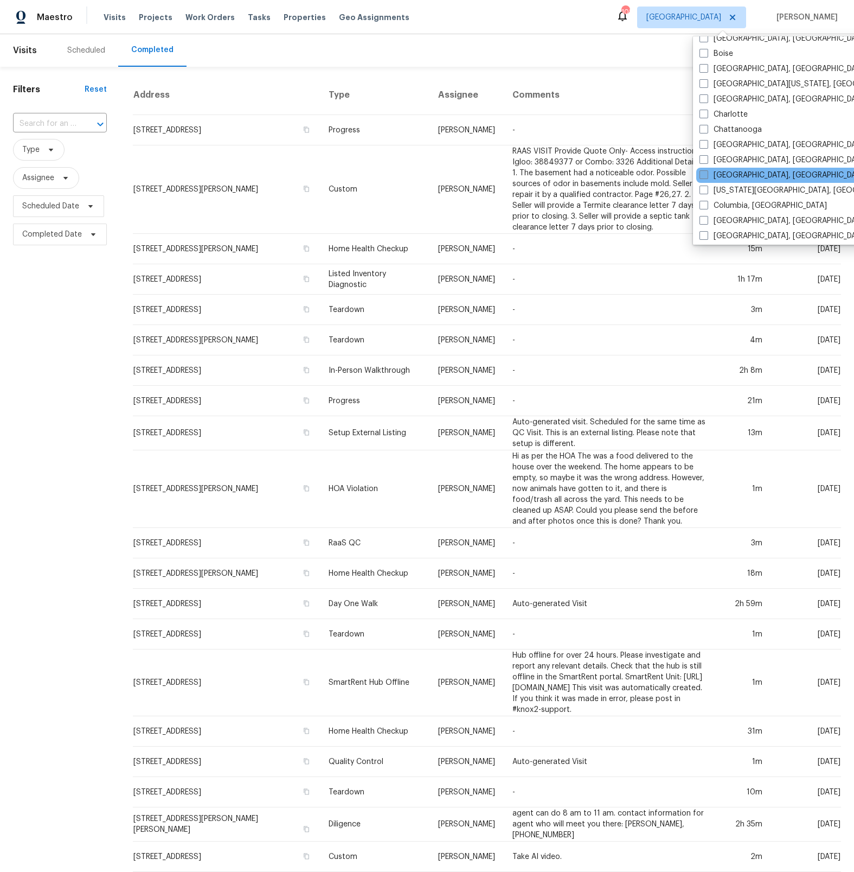
click at [707, 174] on span at bounding box center [704, 174] width 9 height 9
click at [707, 174] on input "[GEOGRAPHIC_DATA], [GEOGRAPHIC_DATA]" at bounding box center [703, 173] width 7 height 7
checkbox input "true"
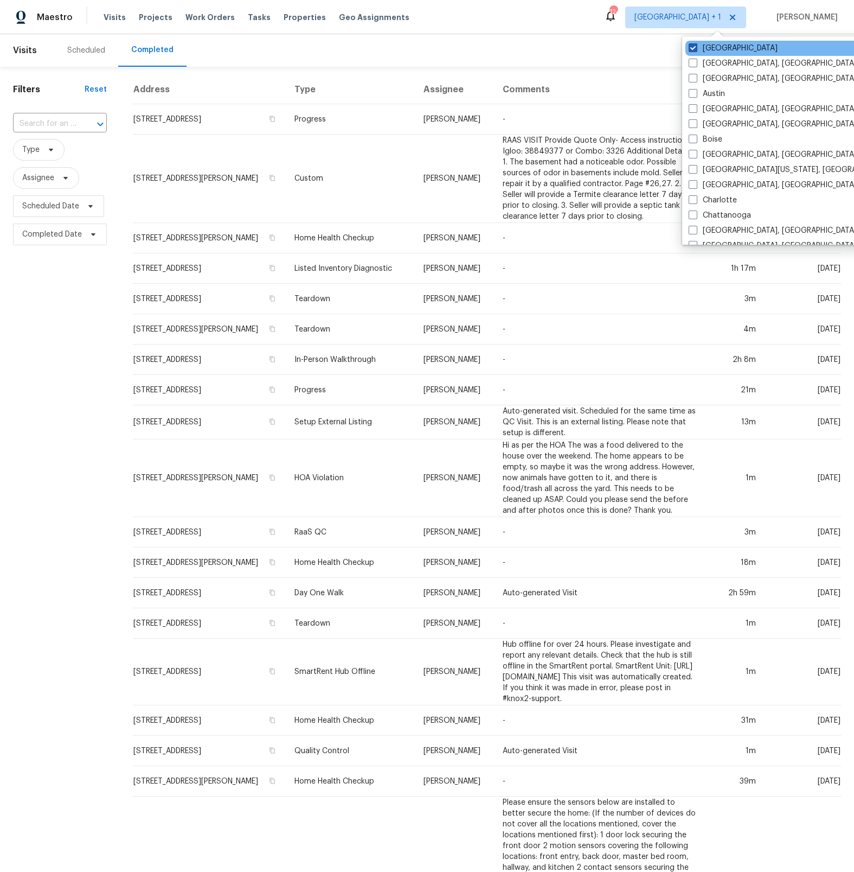
click at [693, 49] on span at bounding box center [693, 47] width 9 height 9
click at [693, 49] on input "[GEOGRAPHIC_DATA]" at bounding box center [692, 46] width 7 height 7
checkbox input "false"
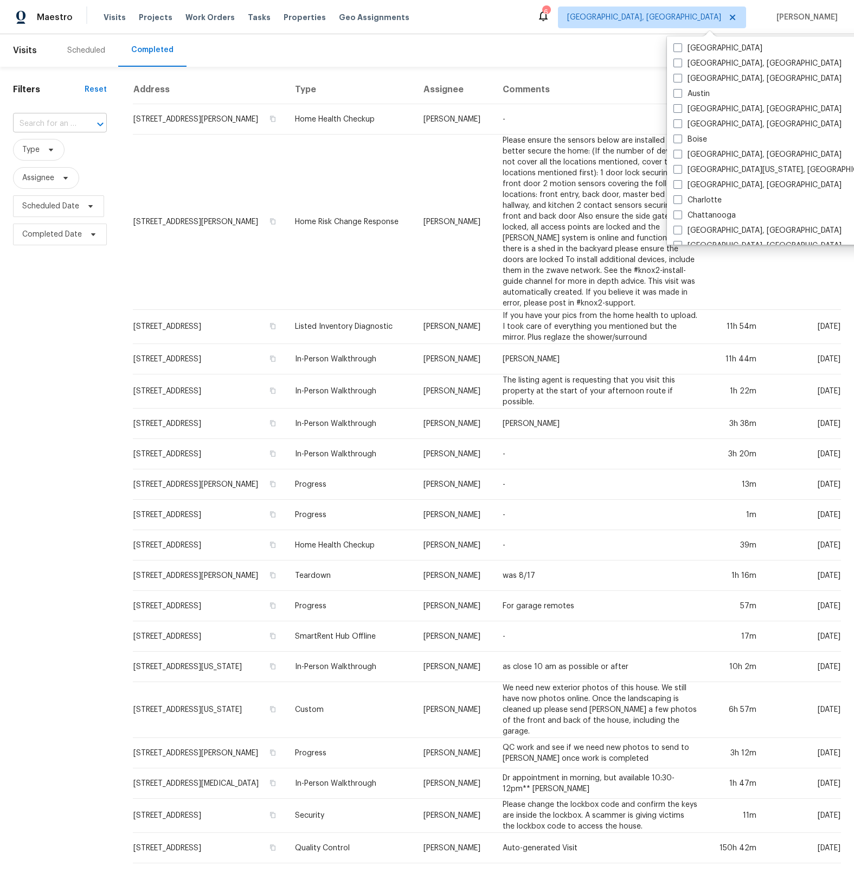
click at [49, 123] on input "text" at bounding box center [44, 124] width 63 height 17
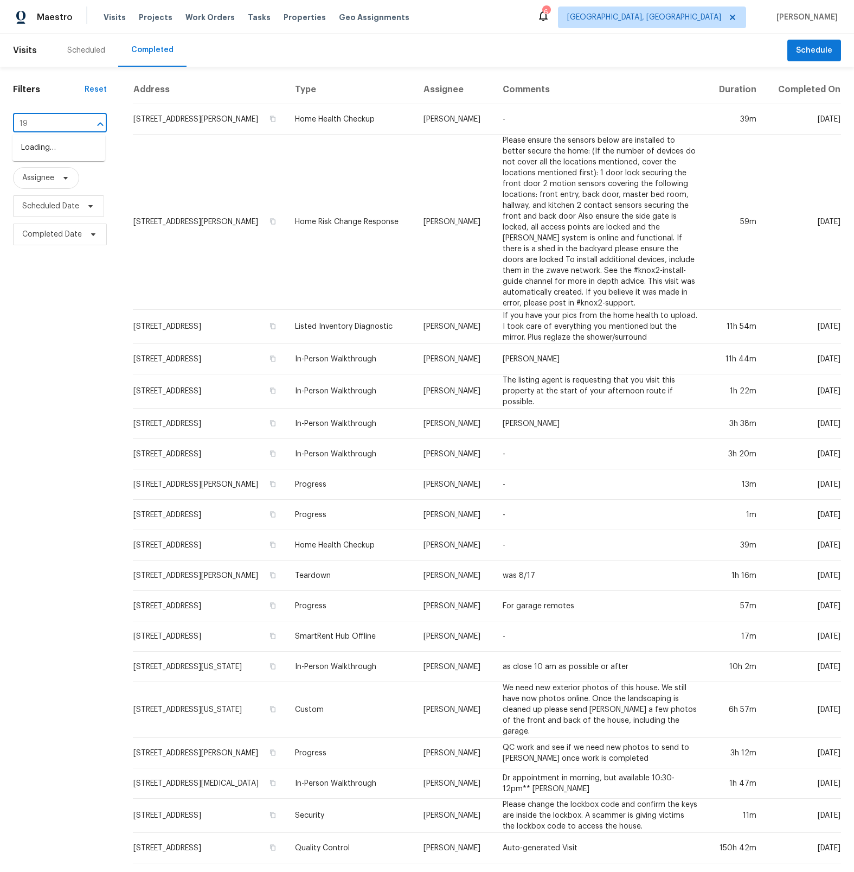
type input "198"
click at [49, 179] on li "[STREET_ADDRESS][PERSON_NAME]" at bounding box center [58, 182] width 93 height 29
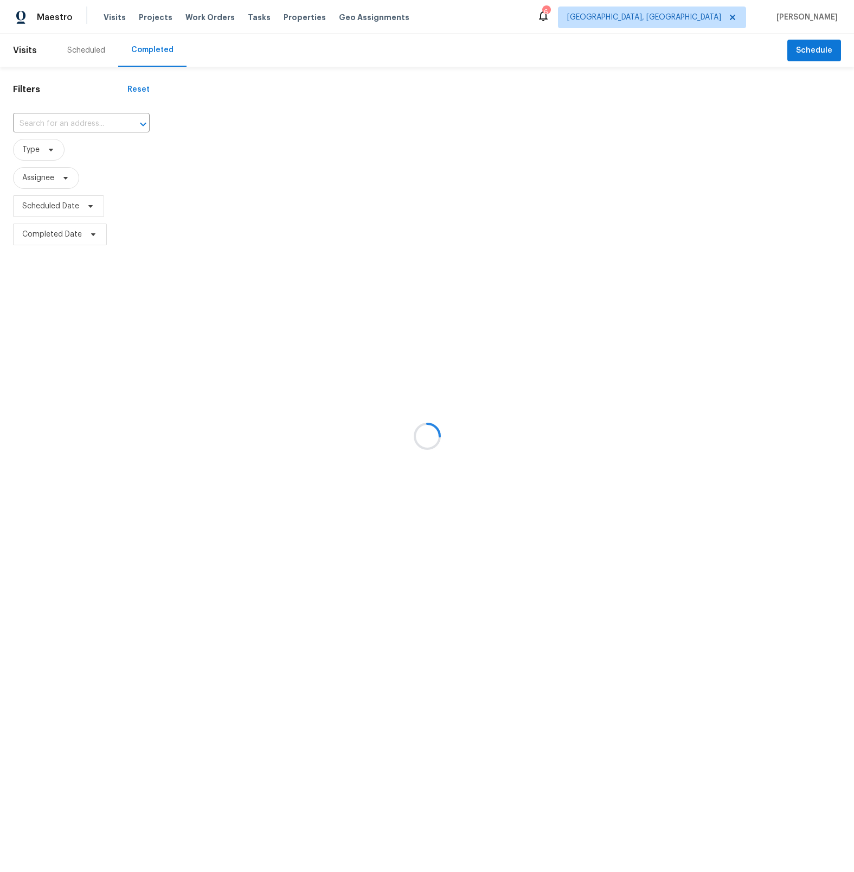
type input "[STREET_ADDRESS][PERSON_NAME]"
